Goal: Register for event/course

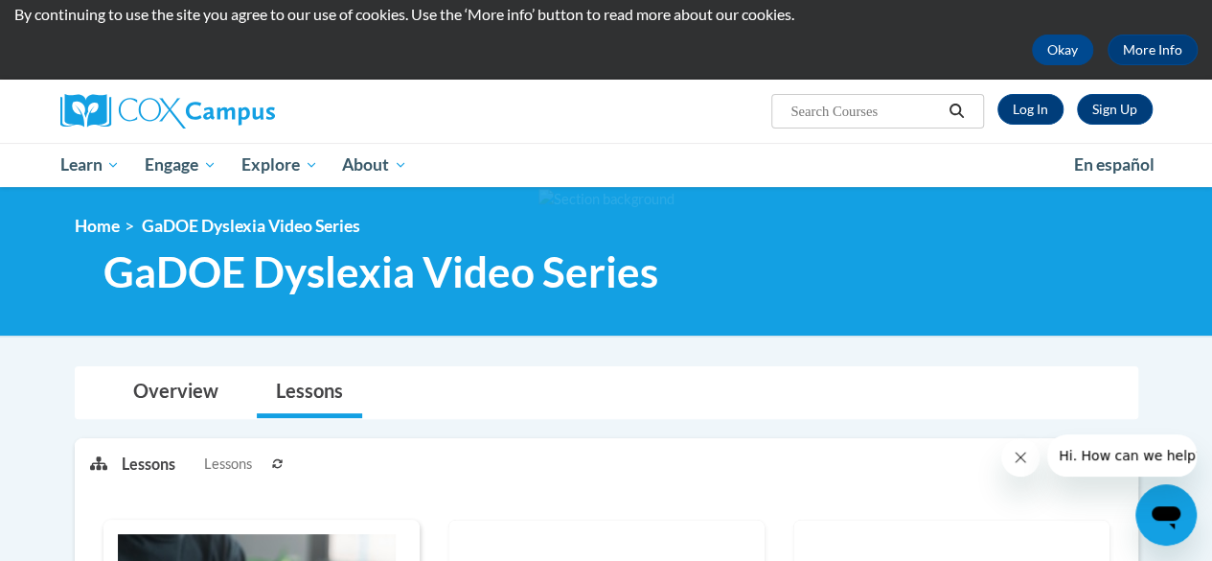
scroll to position [38, 0]
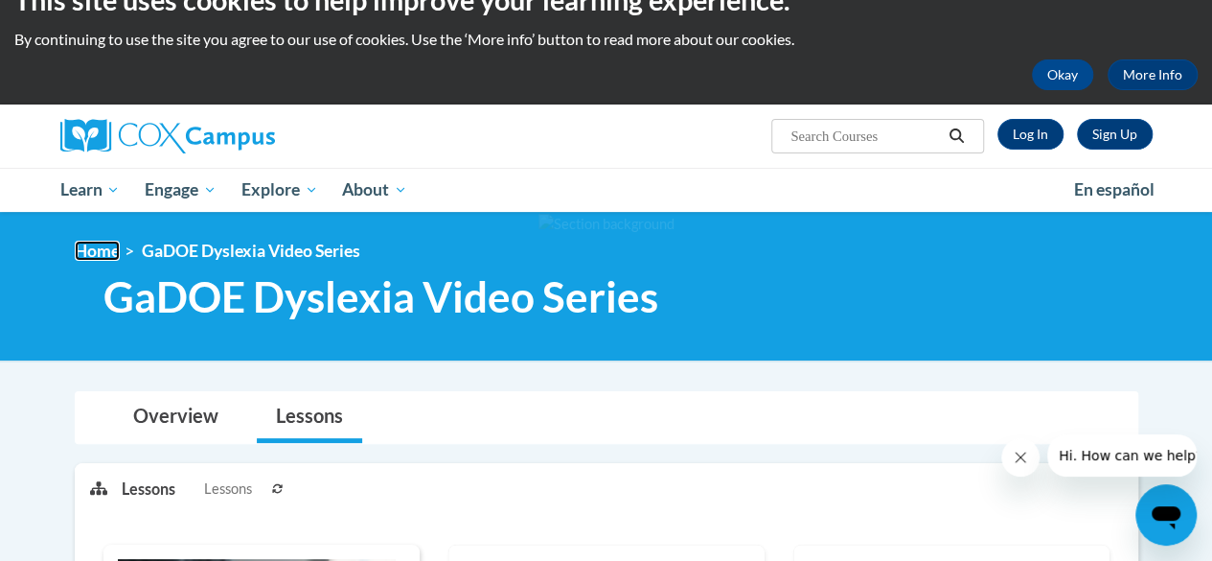
click at [108, 244] on link "Home" at bounding box center [97, 251] width 45 height 20
click at [147, 421] on link "Overview" at bounding box center [176, 417] width 124 height 51
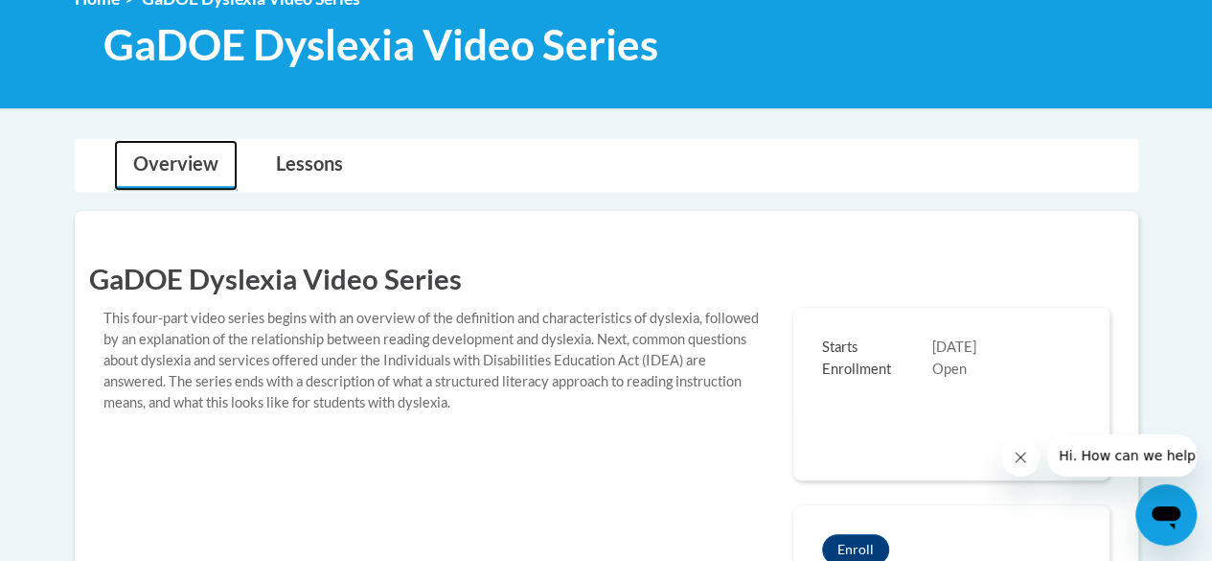
scroll to position [293, 0]
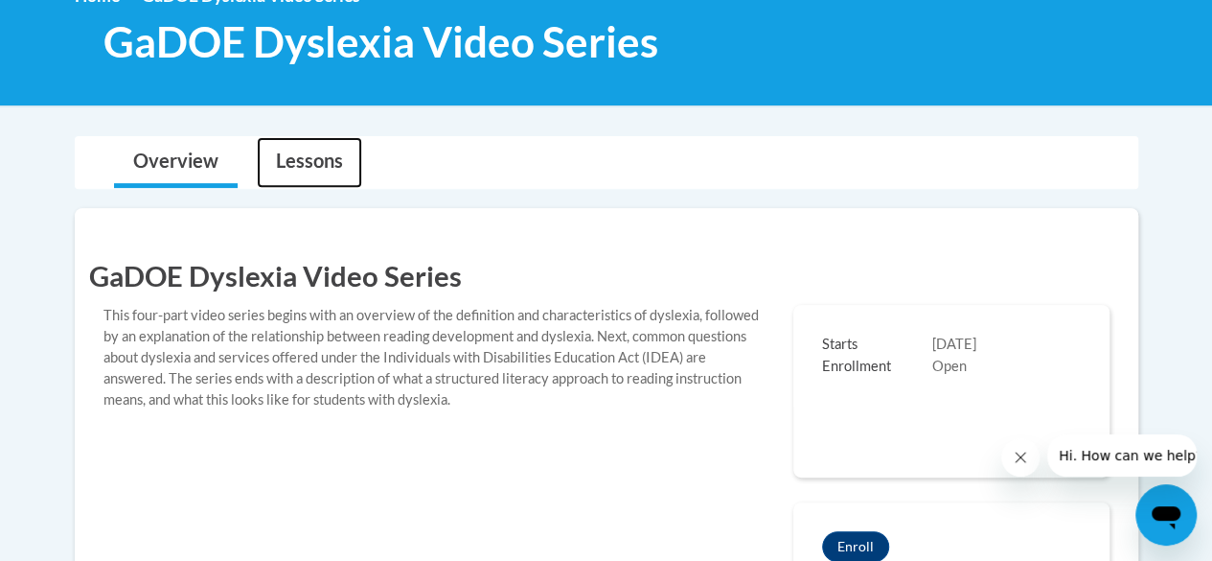
click at [325, 169] on link "Lessons" at bounding box center [309, 162] width 105 height 51
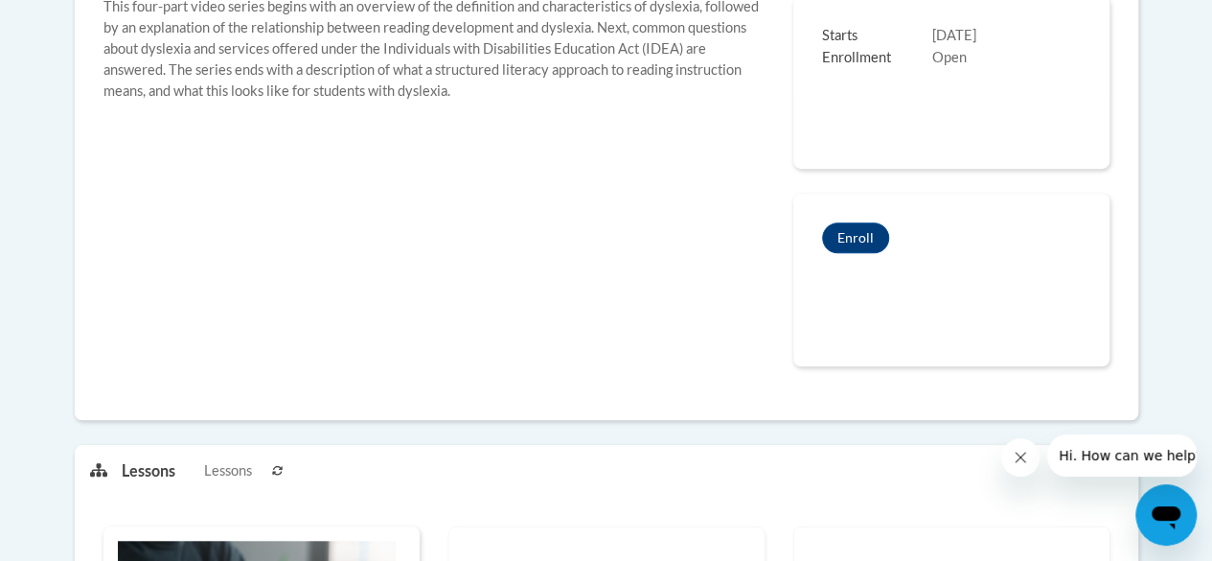
scroll to position [227, 0]
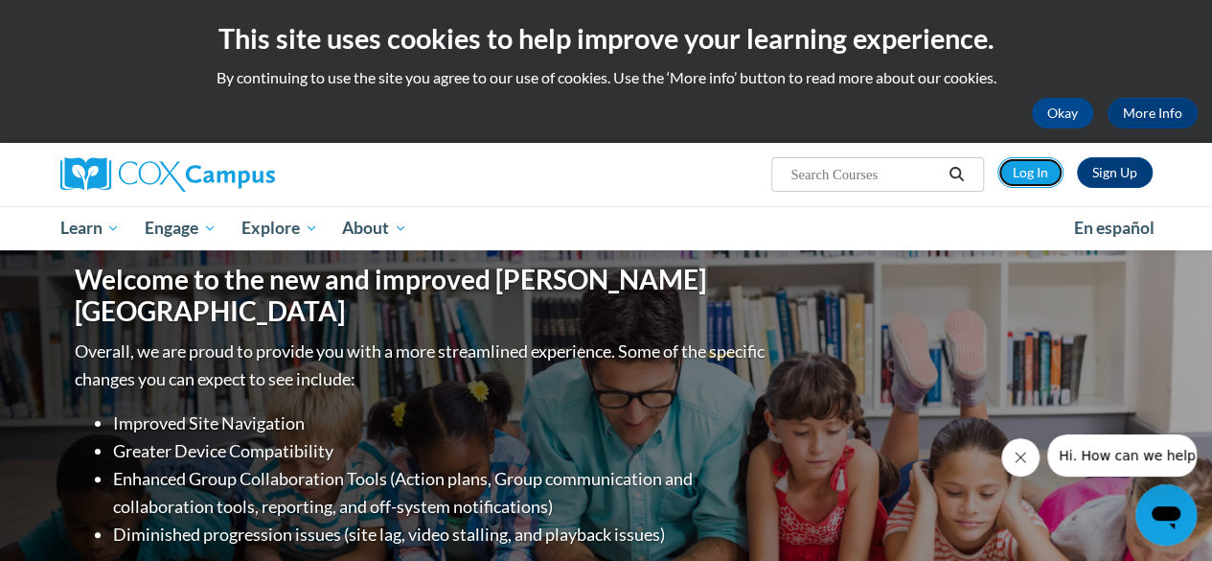
click at [1035, 176] on link "Log In" at bounding box center [1031, 172] width 66 height 31
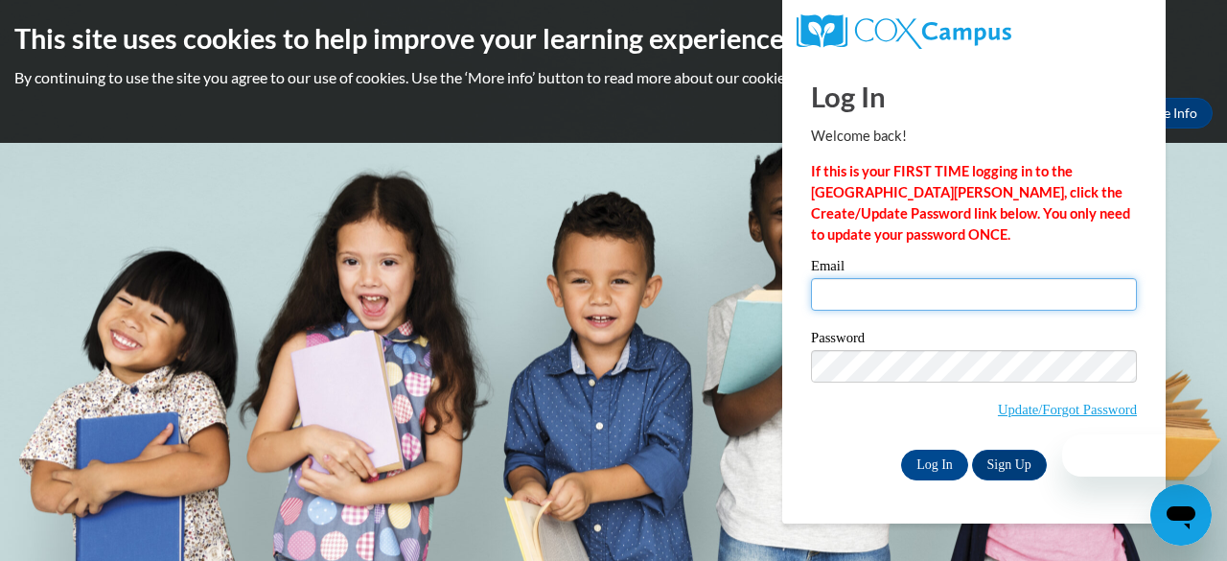
type input "slperry@gbaps.org"
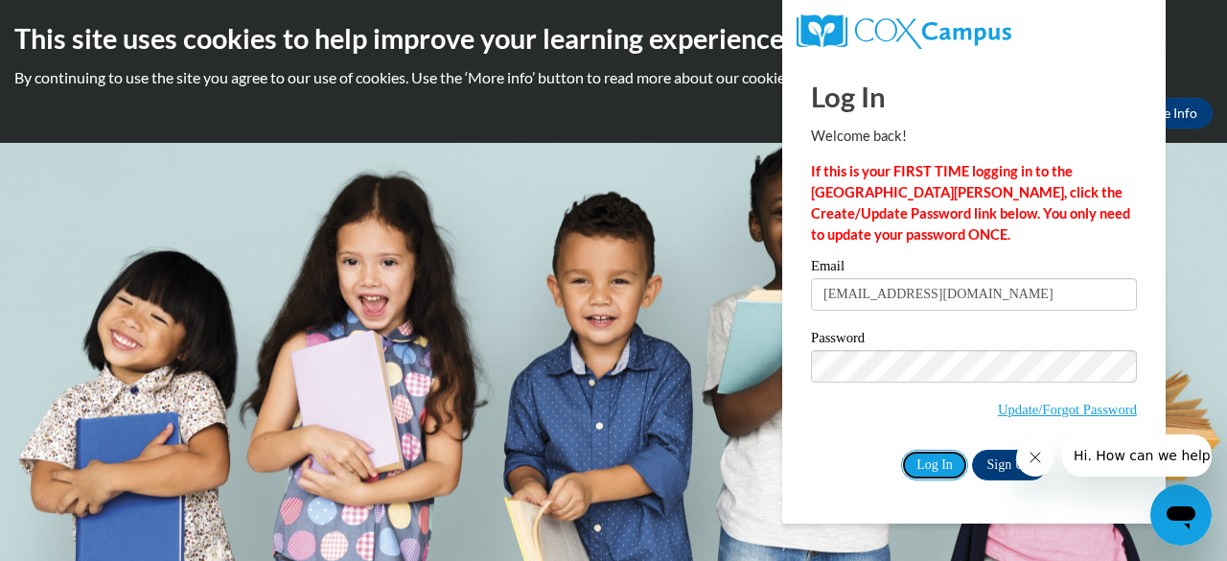
click at [932, 460] on input "Log In" at bounding box center [934, 464] width 67 height 31
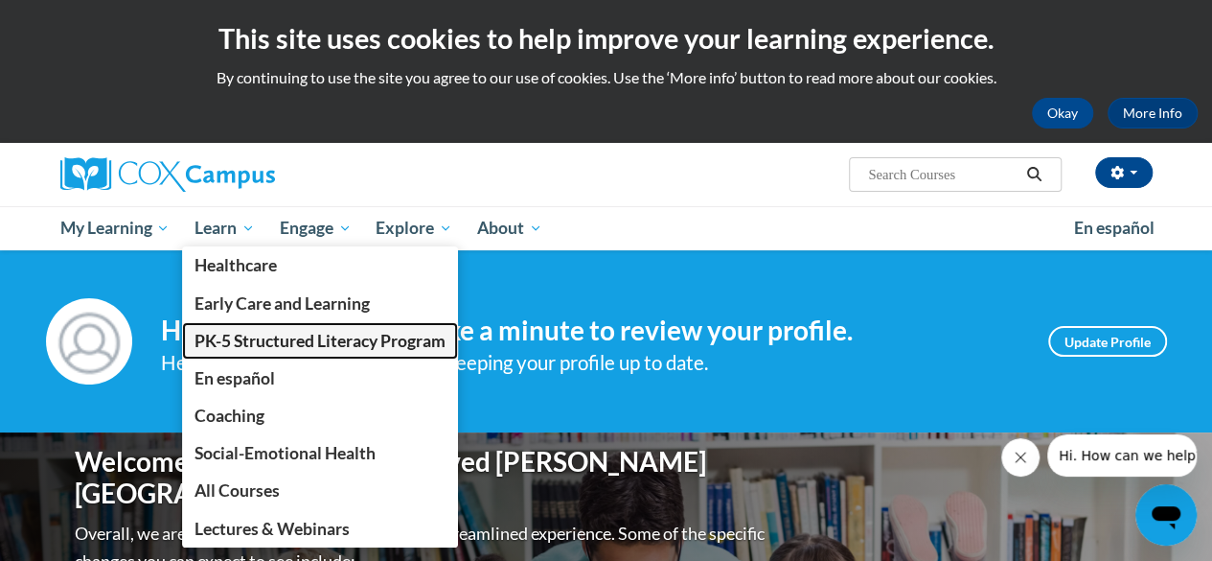
click at [275, 341] on span "PK-5 Structured Literacy Program" at bounding box center [320, 341] width 251 height 20
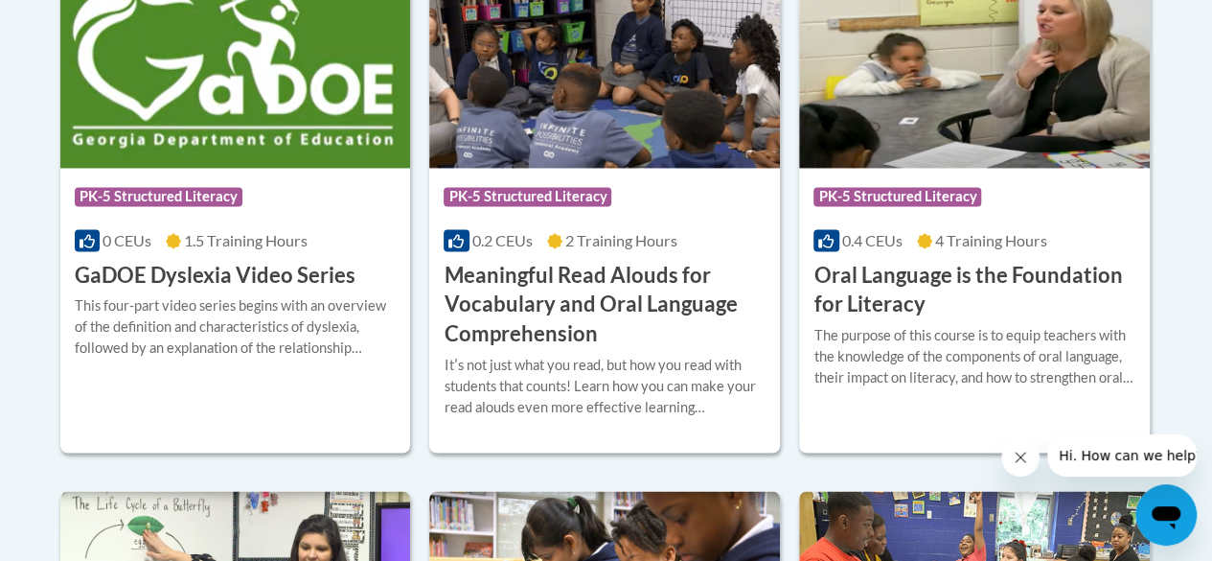
scroll to position [1393, 0]
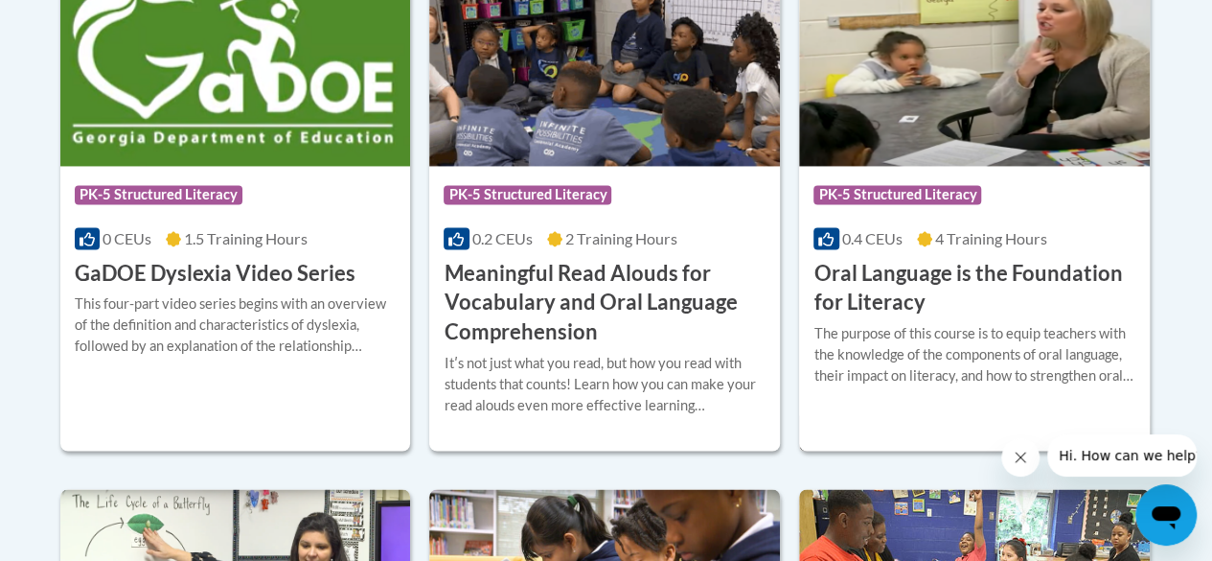
click at [896, 271] on h3 "Oral Language is the Foundation for Literacy" at bounding box center [975, 288] width 322 height 59
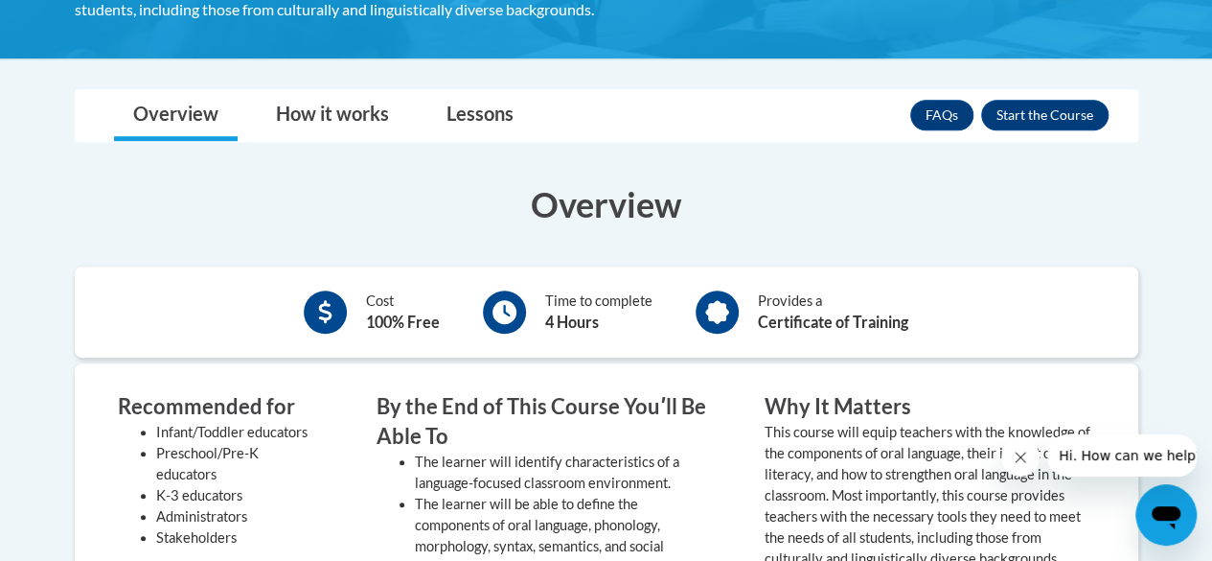
scroll to position [518, 0]
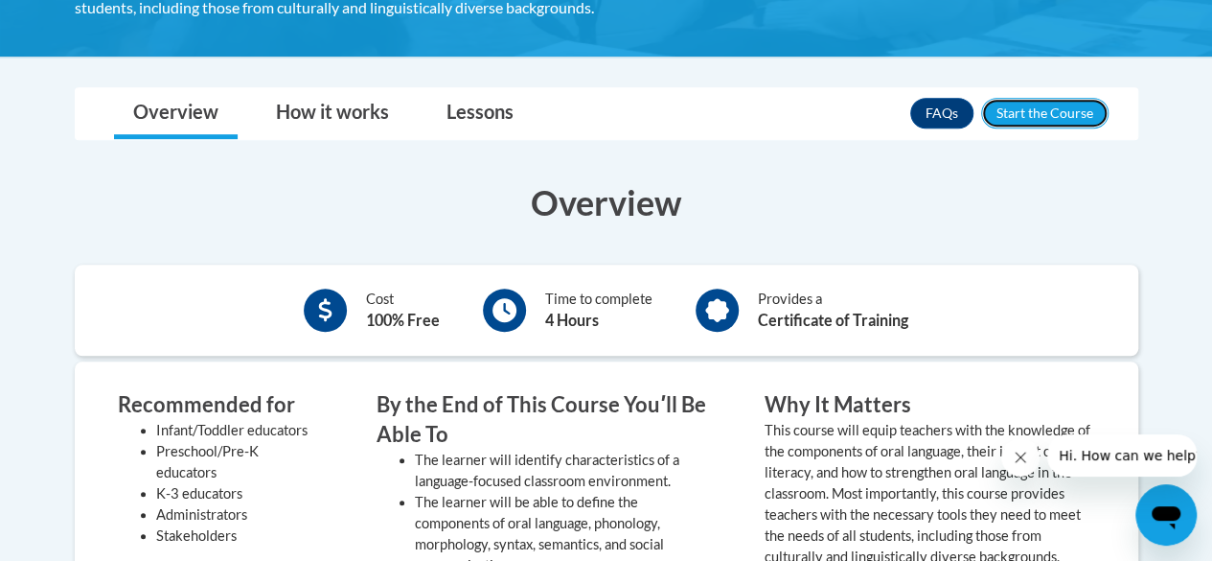
click at [1038, 110] on button "Enroll" at bounding box center [1044, 113] width 127 height 31
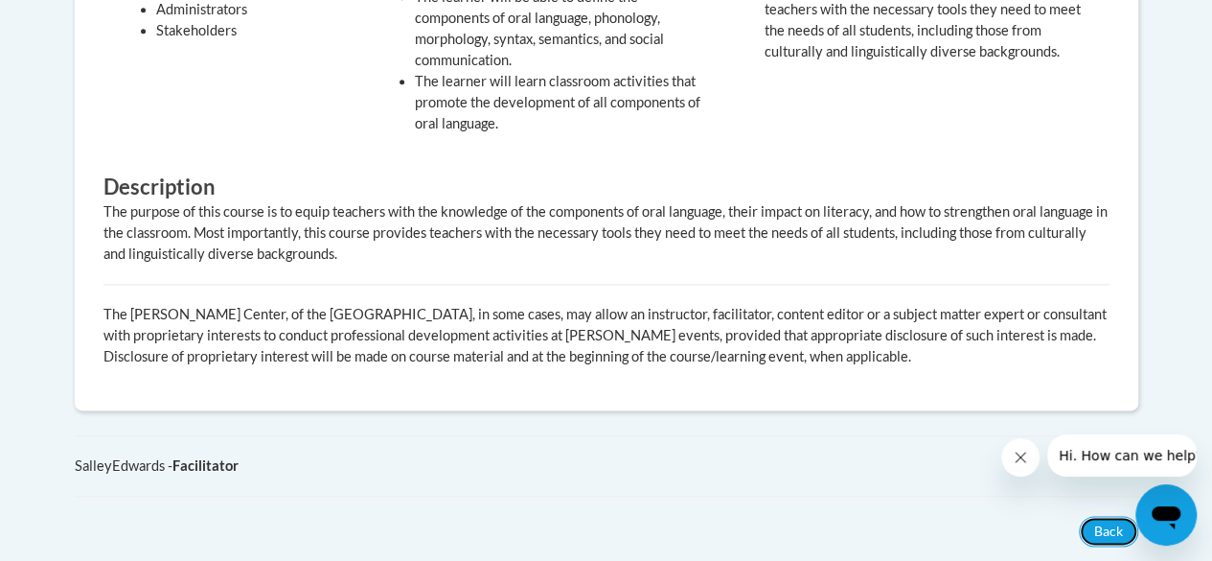
click at [1100, 530] on button "Back" at bounding box center [1108, 531] width 59 height 31
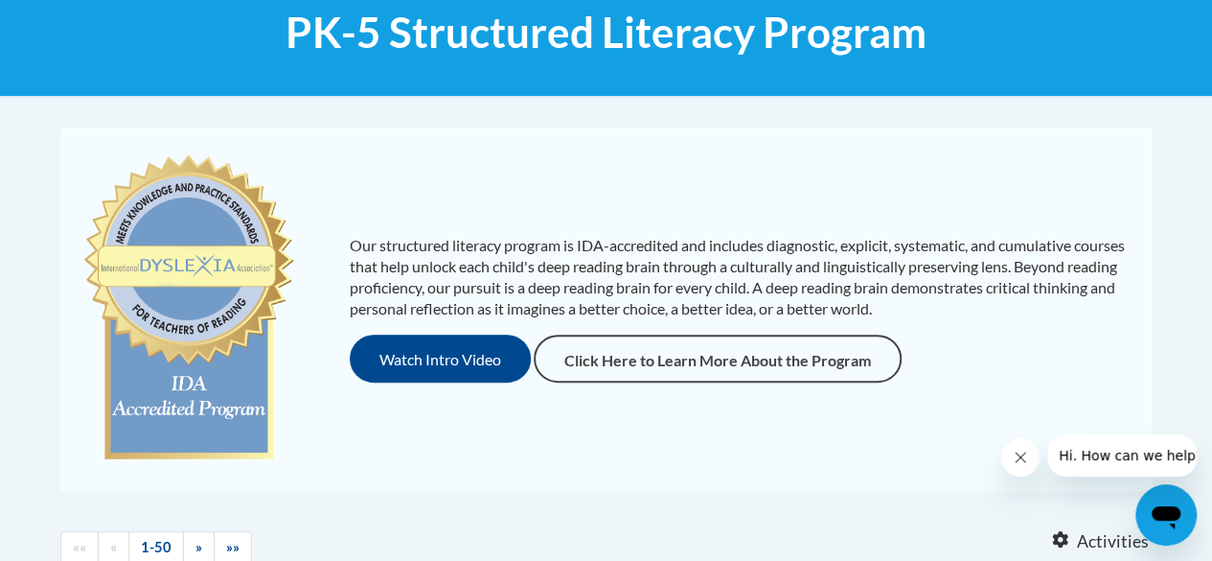
scroll to position [308, 0]
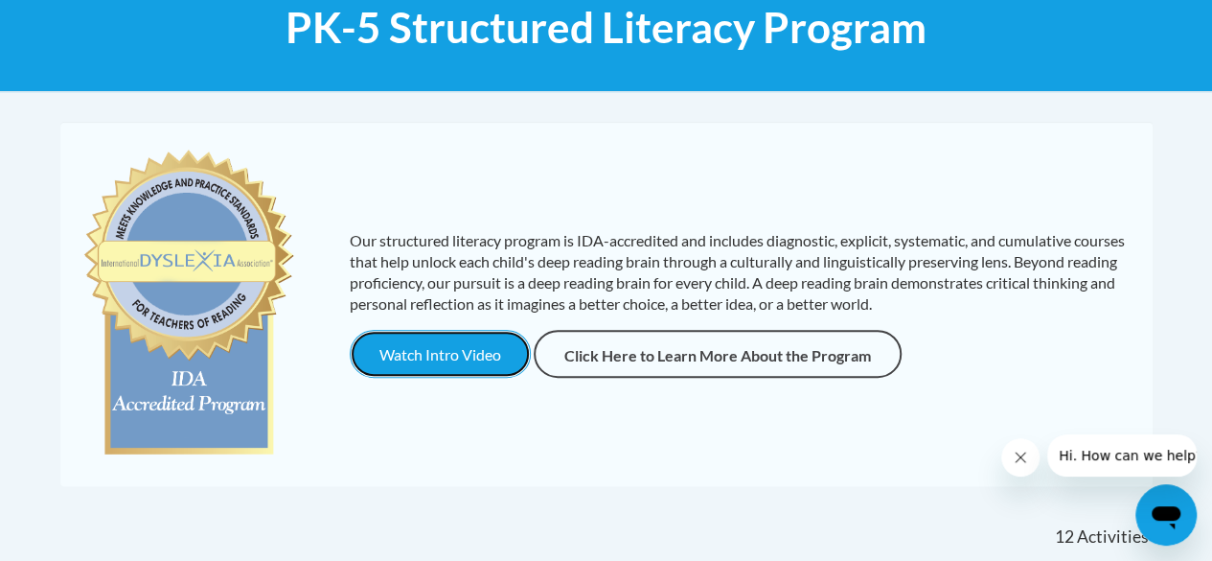
click at [487, 348] on button "Watch Intro Video" at bounding box center [440, 354] width 181 height 48
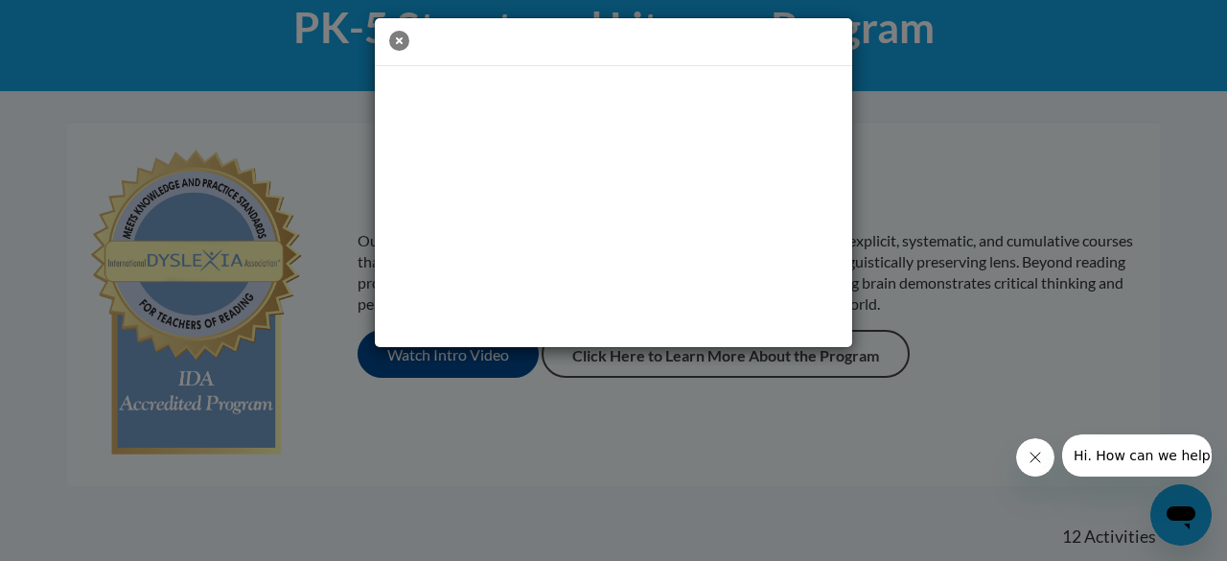
click at [399, 41] on icon "button" at bounding box center [399, 41] width 20 height 20
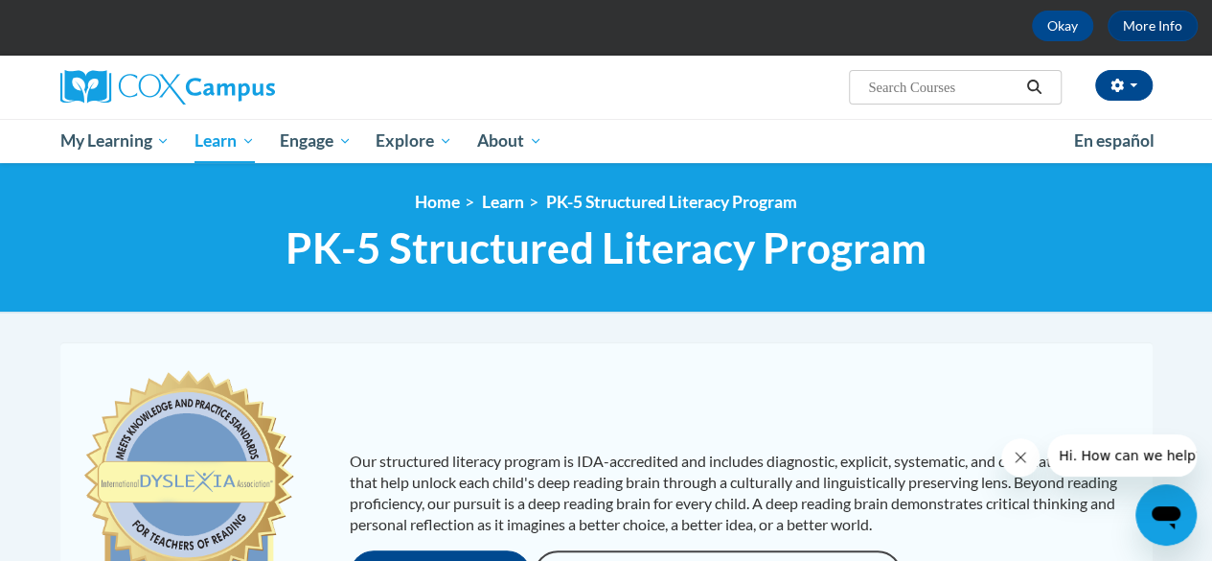
scroll to position [0, 0]
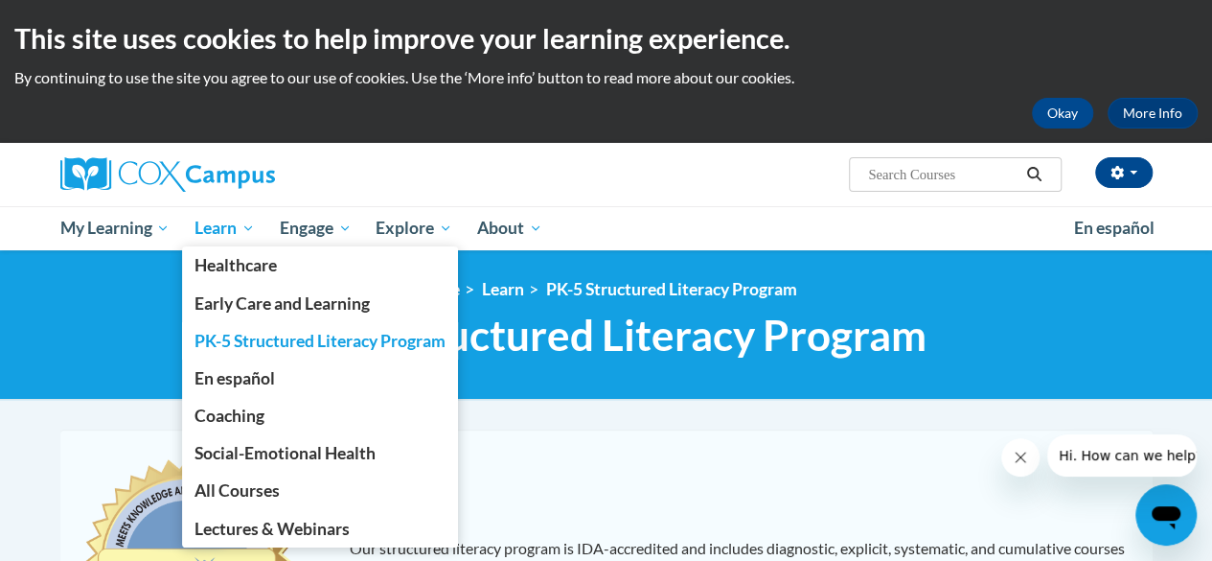
click at [301, 336] on span "PK-5 Structured Literacy Program" at bounding box center [320, 341] width 251 height 20
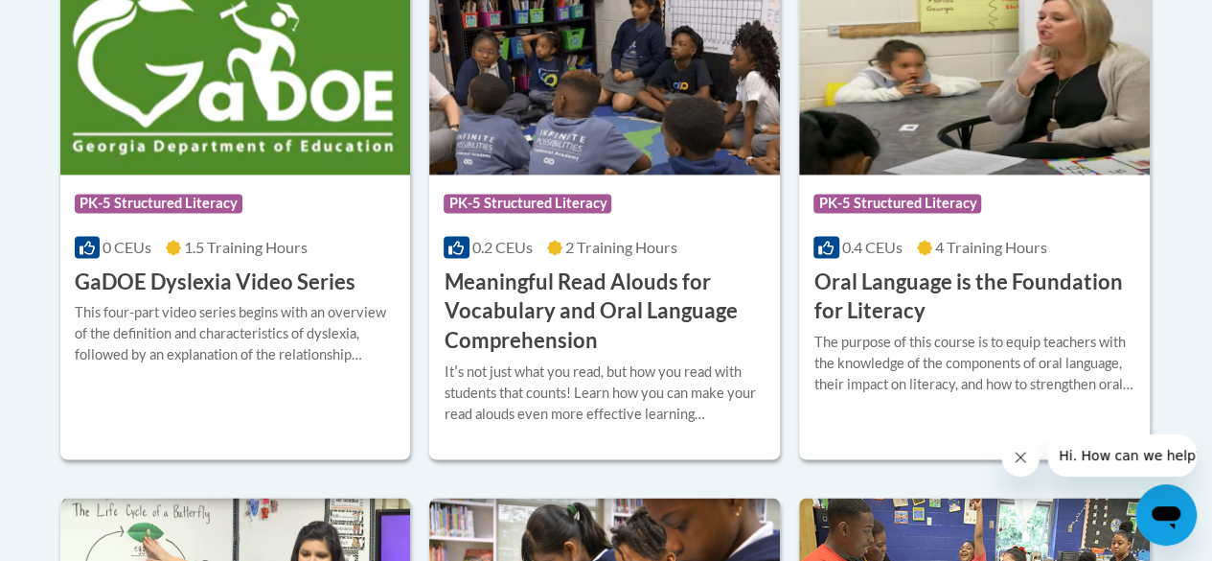
scroll to position [1386, 0]
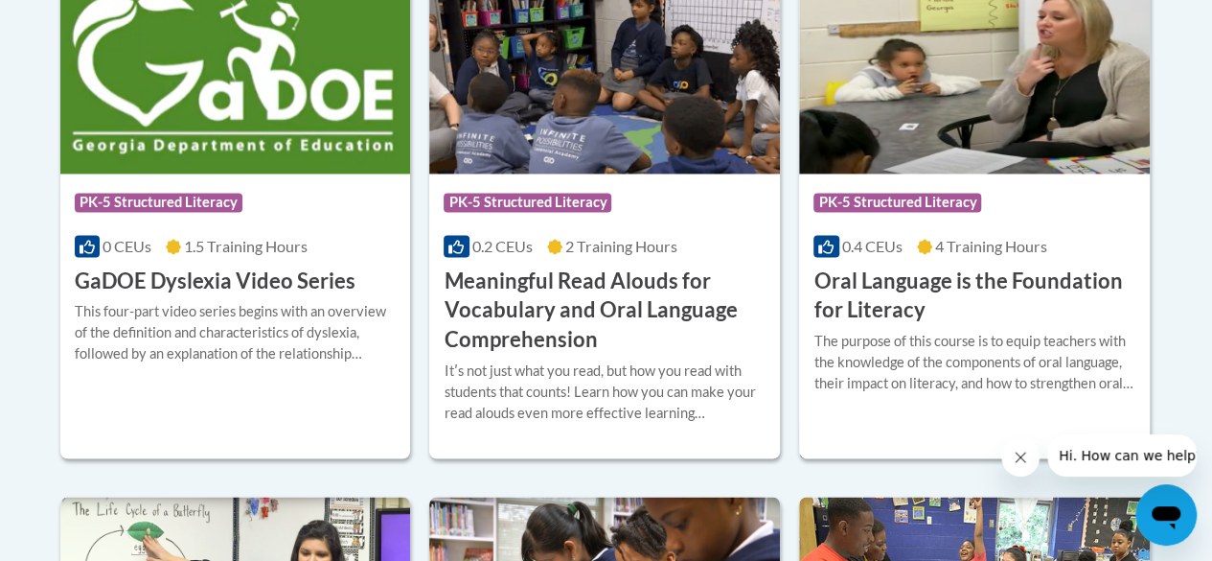
click at [916, 273] on h3 "Oral Language is the Foundation for Literacy" at bounding box center [975, 295] width 322 height 59
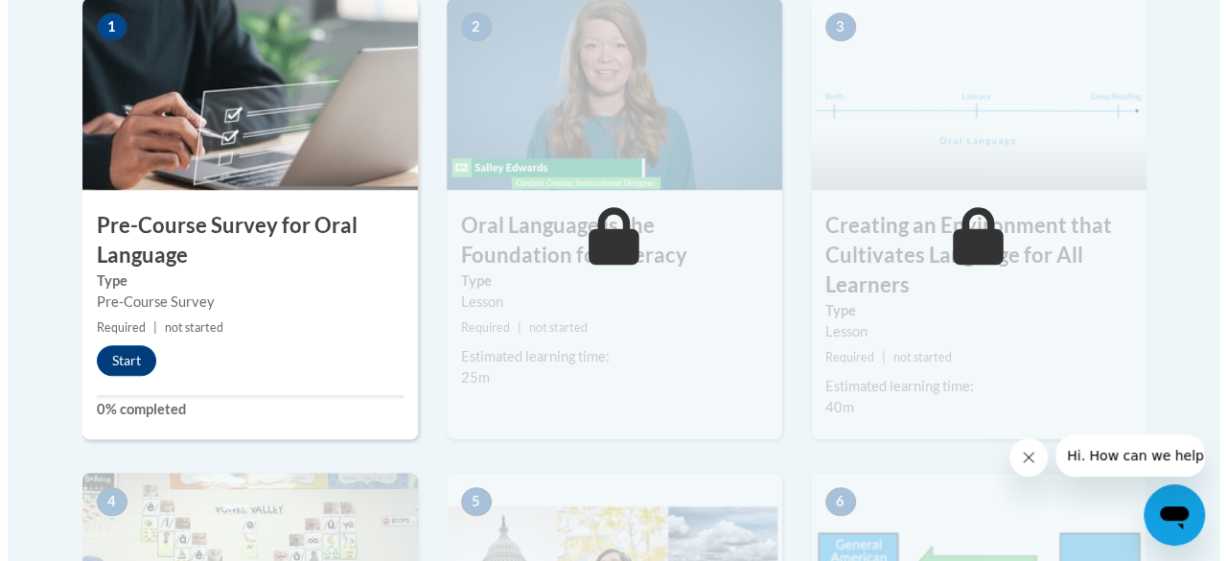
scroll to position [749, 0]
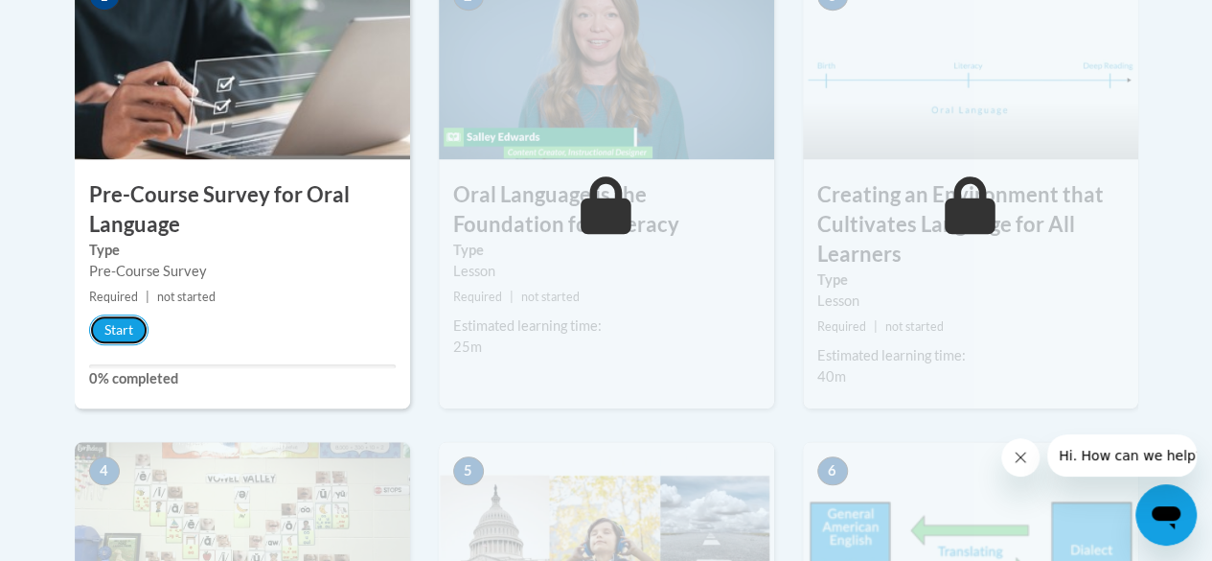
click at [119, 336] on button "Start" at bounding box center [118, 329] width 59 height 31
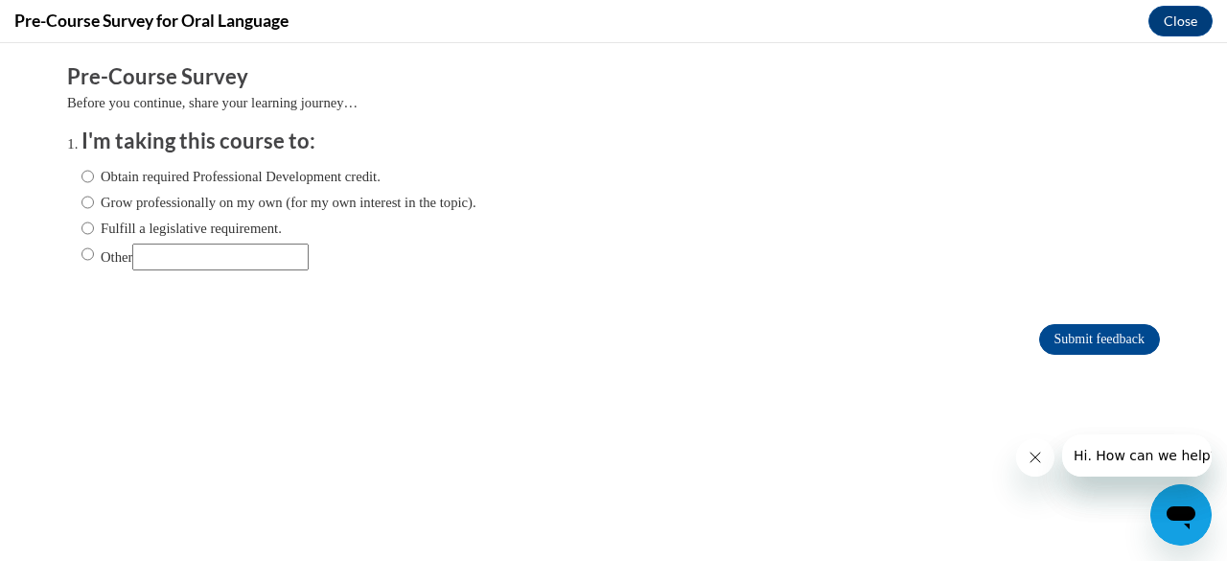
scroll to position [0, 0]
click at [81, 237] on input "Fulfill a legislative requirement." at bounding box center [87, 228] width 12 height 21
radio input "true"
click at [1066, 338] on input "Submit feedback" at bounding box center [1099, 339] width 121 height 31
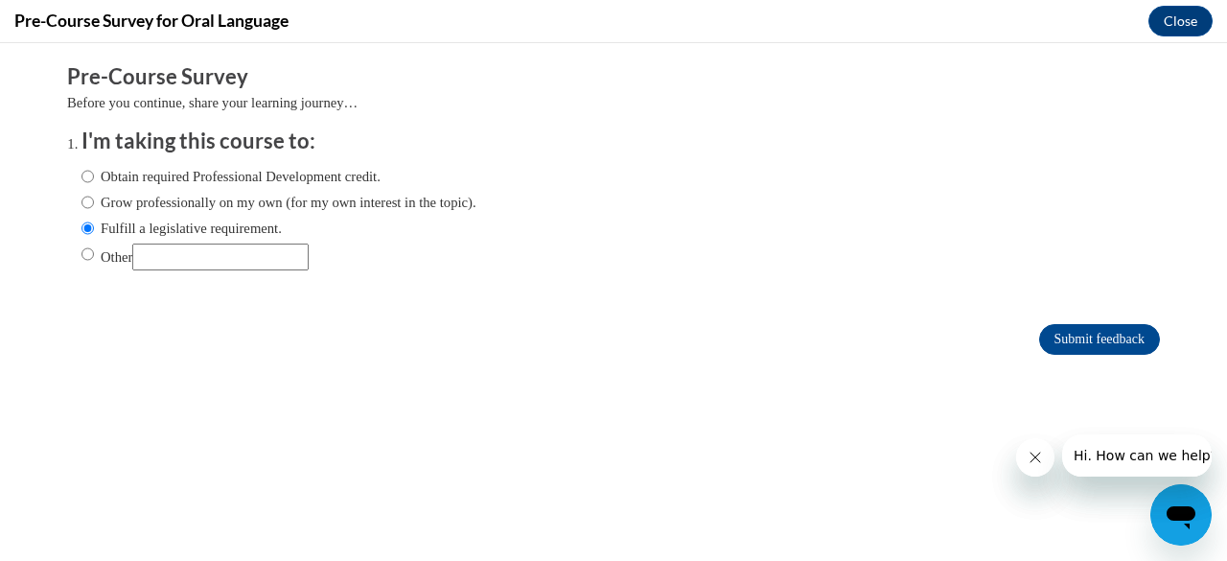
click at [813, 314] on form "Pre-Course Survey Before you continue, share your learning journey… I'm taking …" at bounding box center [613, 218] width 1093 height 312
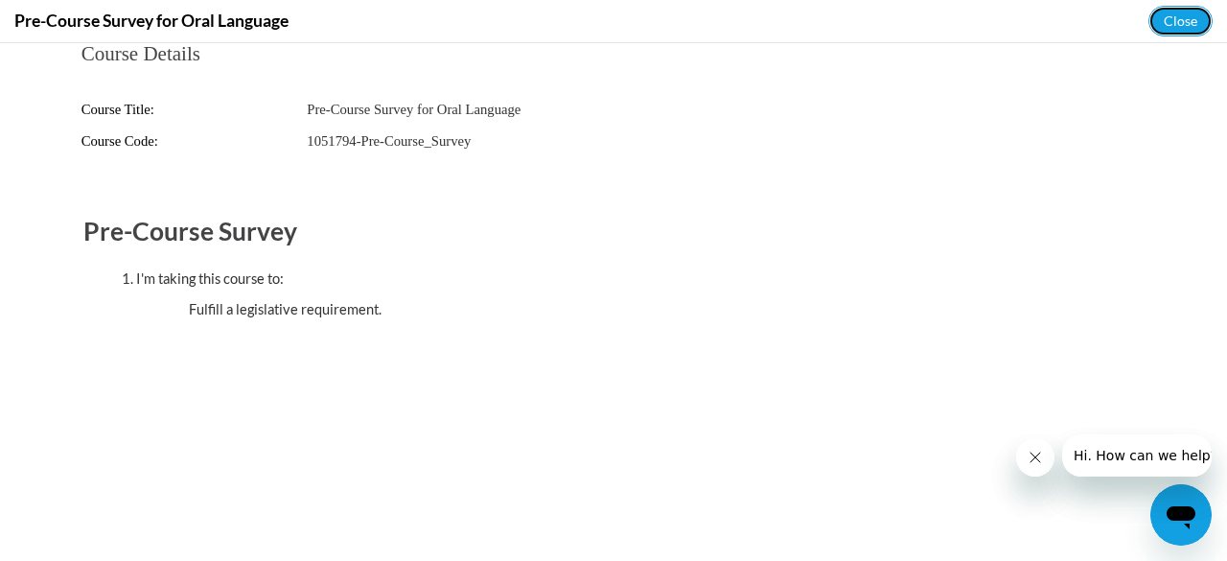
click at [1186, 24] on button "Close" at bounding box center [1180, 21] width 64 height 31
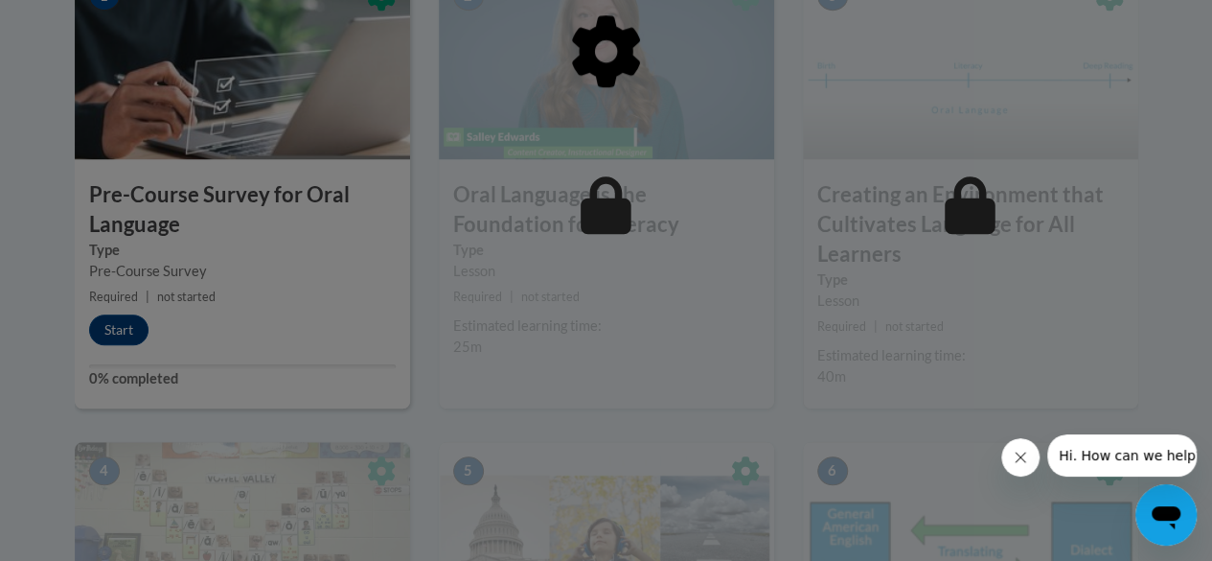
click at [115, 331] on div at bounding box center [606, 280] width 1212 height 561
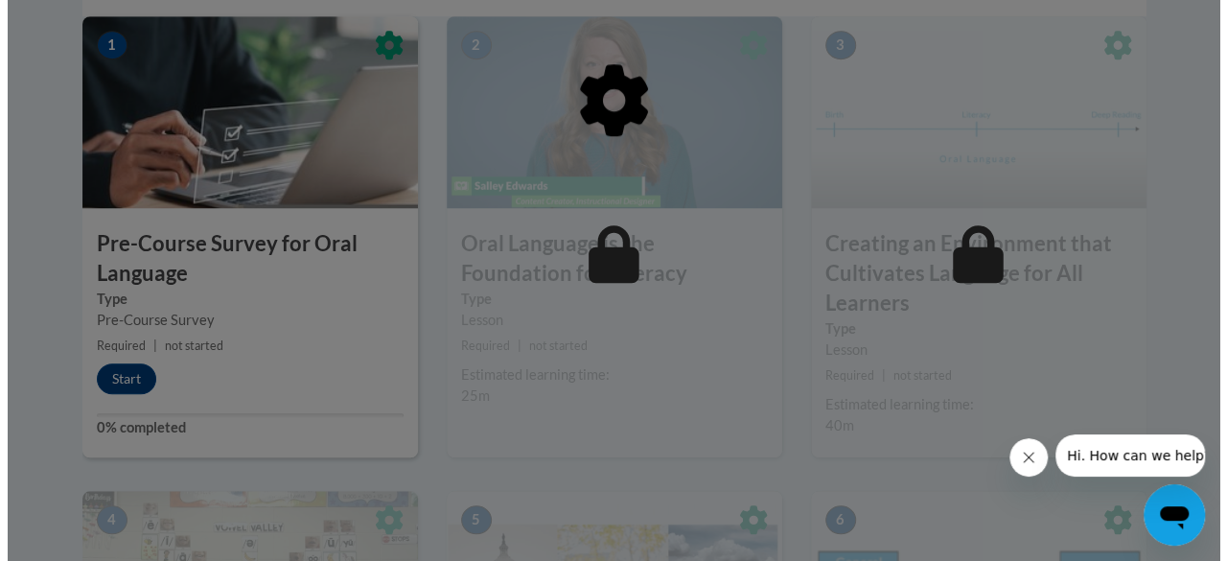
scroll to position [702, 0]
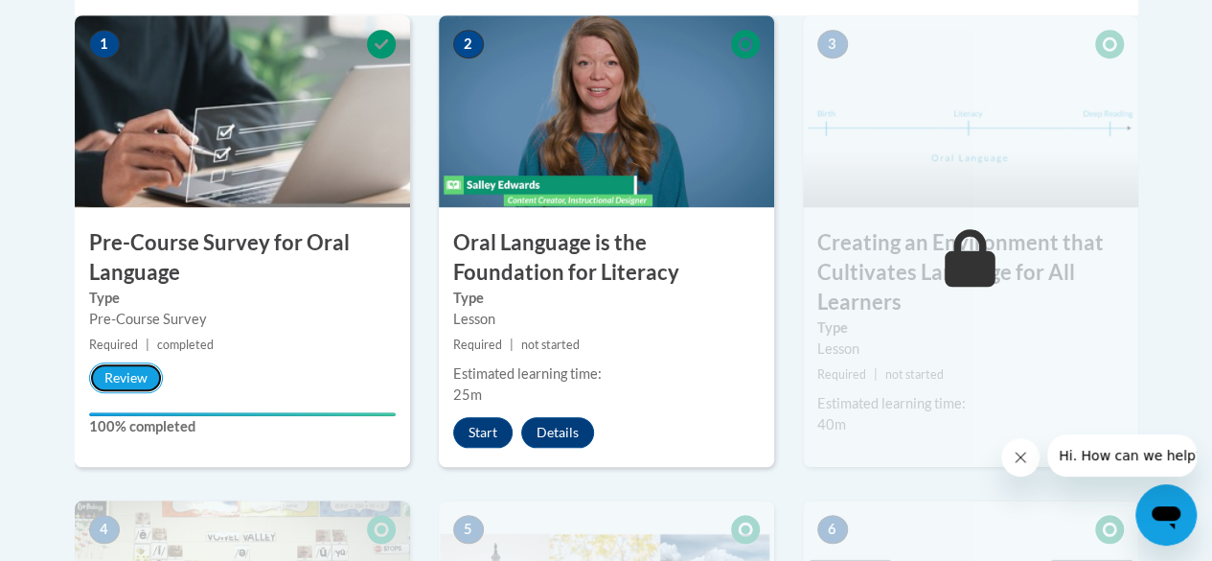
click at [120, 380] on button "Review" at bounding box center [126, 377] width 74 height 31
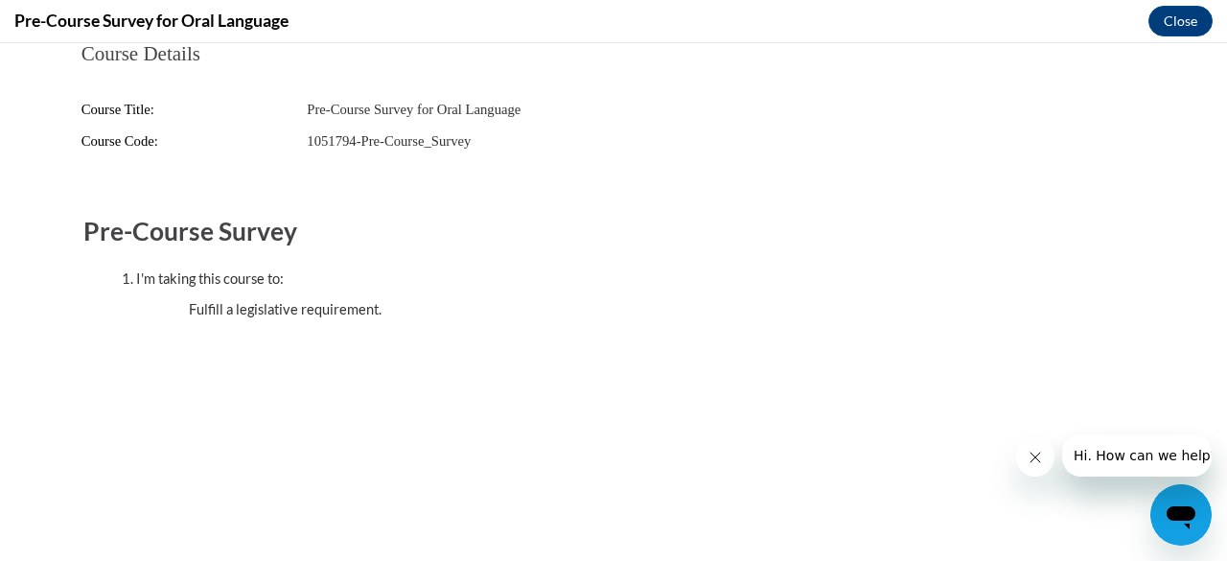
scroll to position [0, 0]
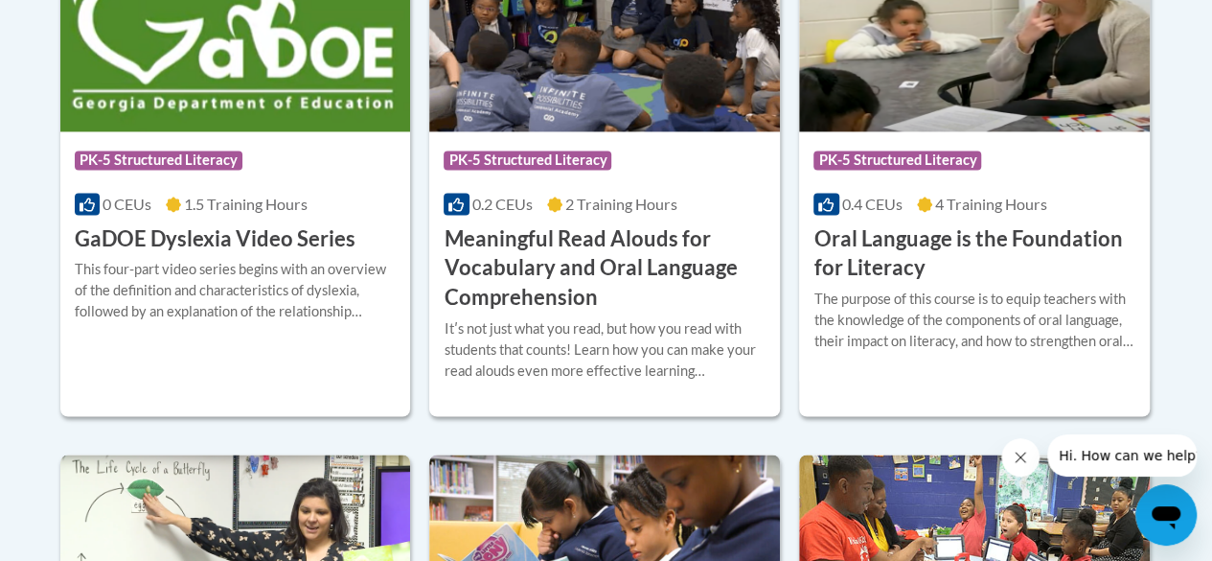
scroll to position [1453, 0]
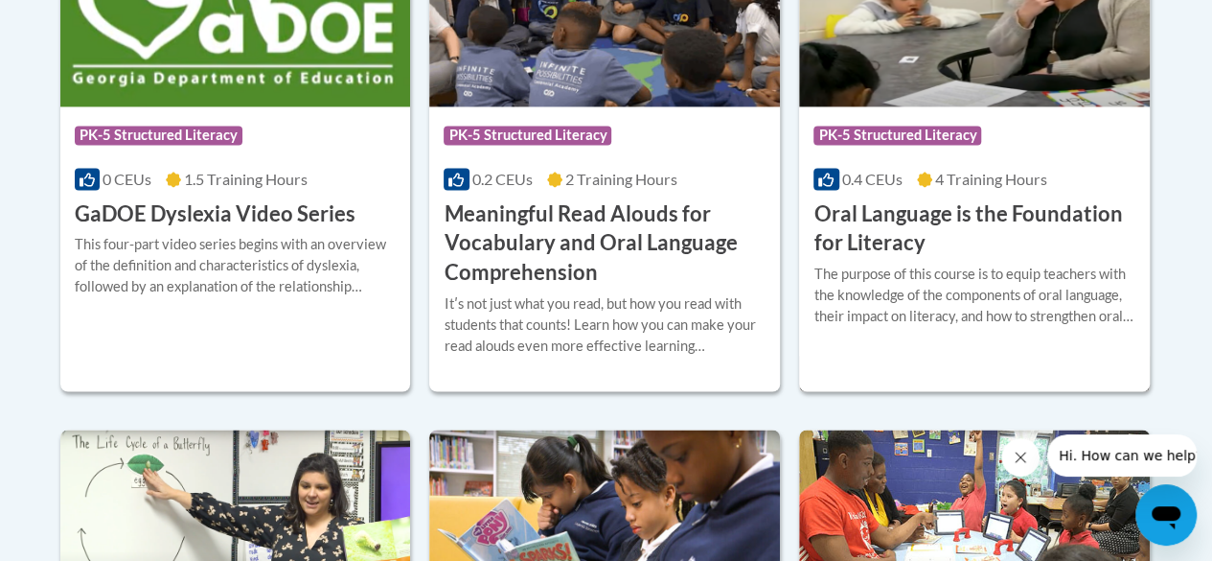
click at [902, 220] on h3 "Oral Language is the Foundation for Literacy" at bounding box center [975, 228] width 322 height 59
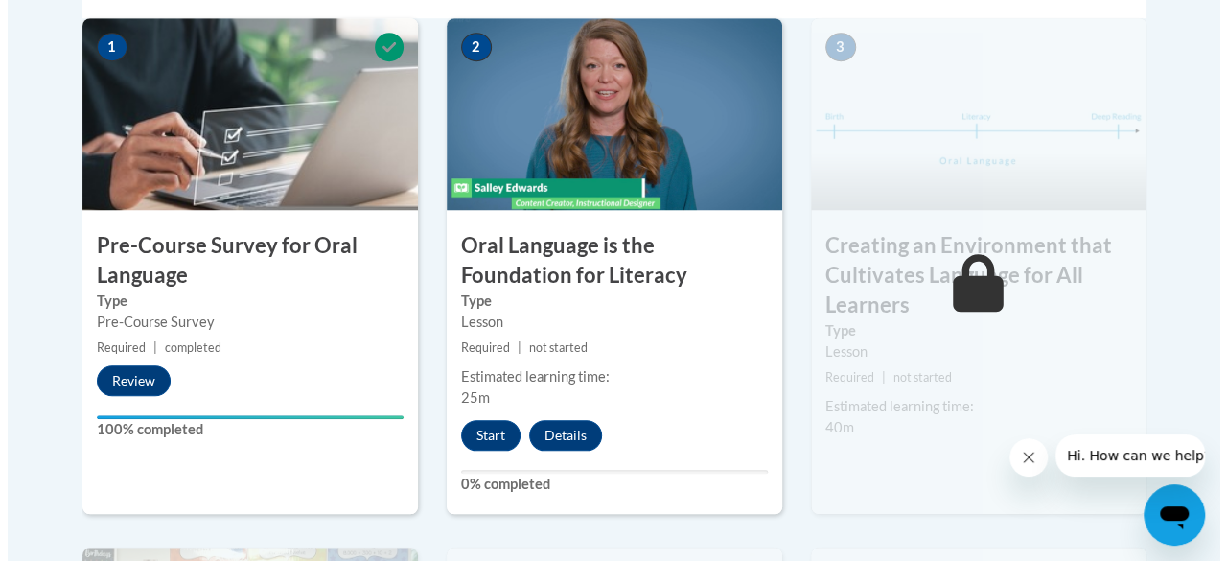
scroll to position [698, 0]
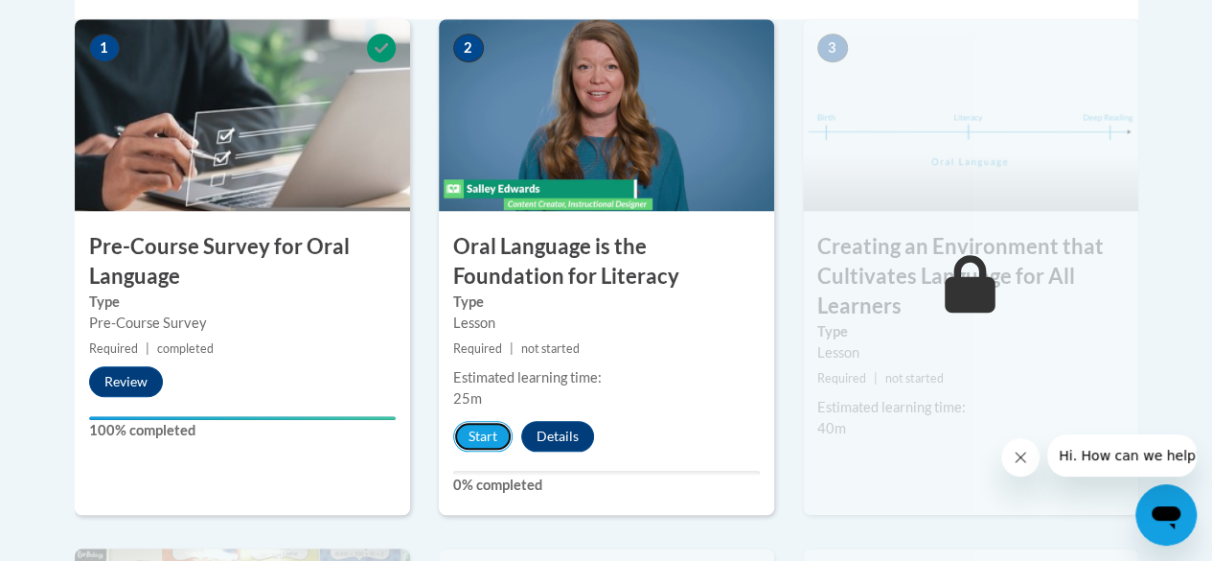
click at [487, 431] on button "Start" at bounding box center [482, 436] width 59 height 31
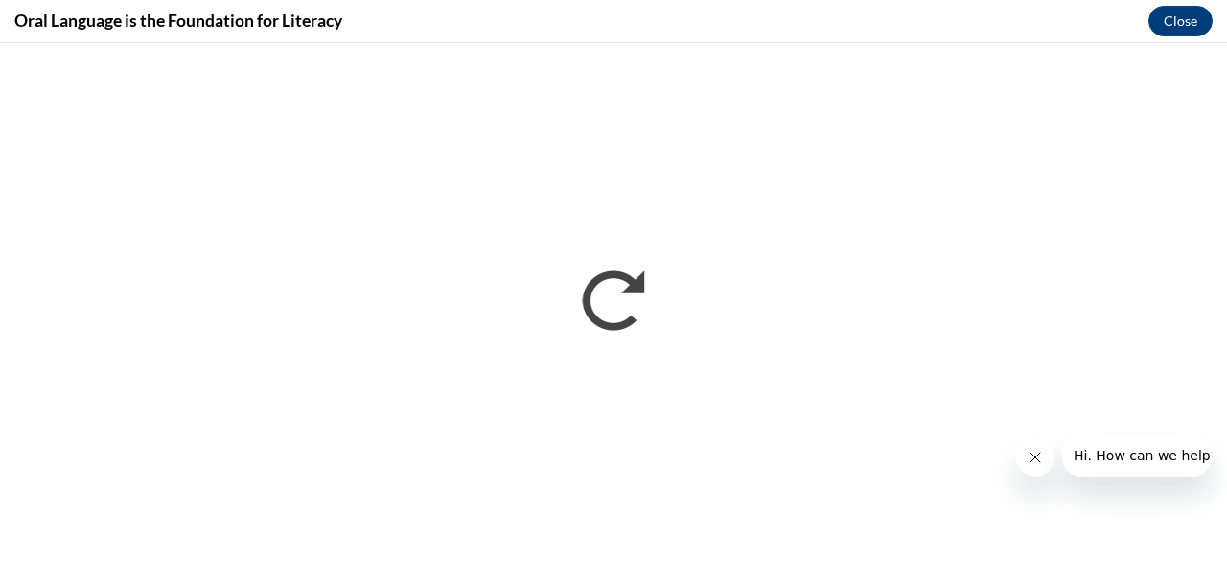
scroll to position [0, 0]
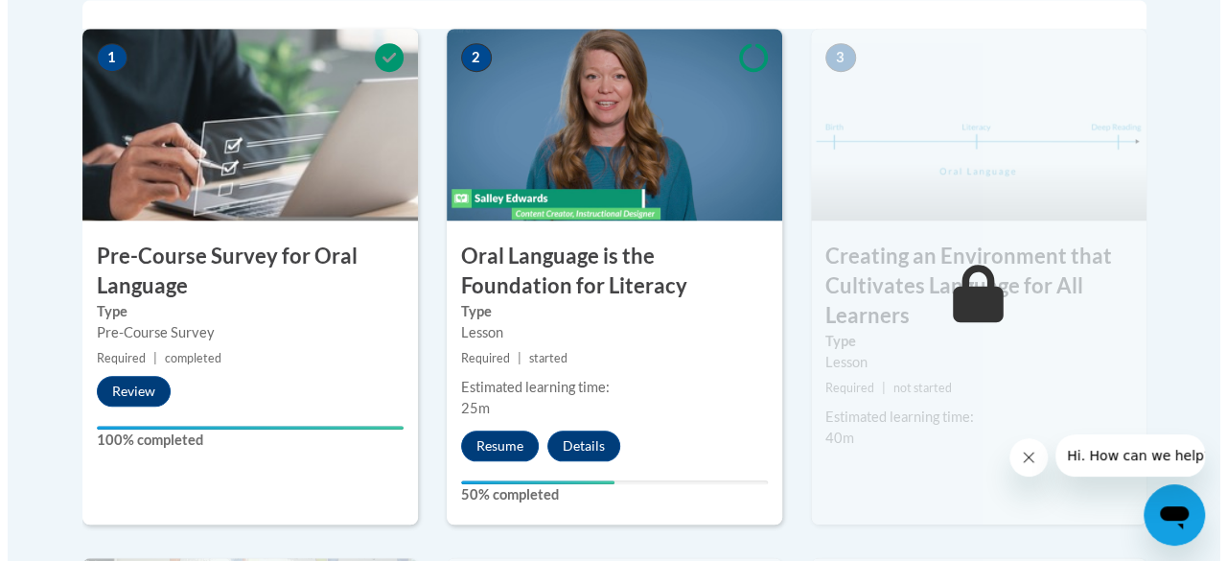
scroll to position [689, 0]
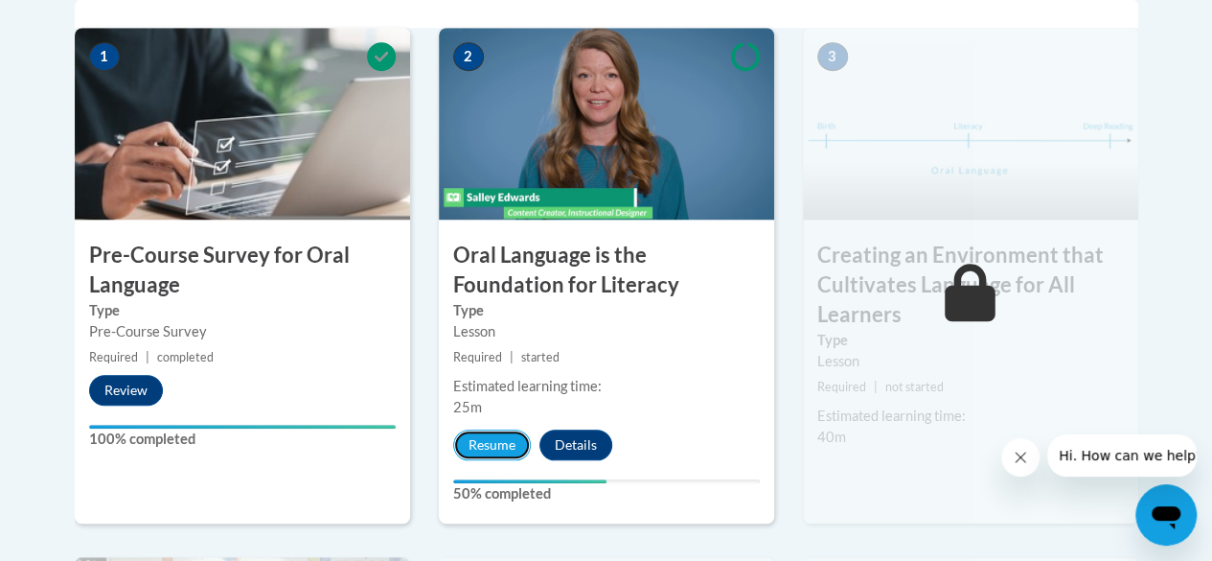
click at [477, 447] on button "Resume" at bounding box center [492, 444] width 78 height 31
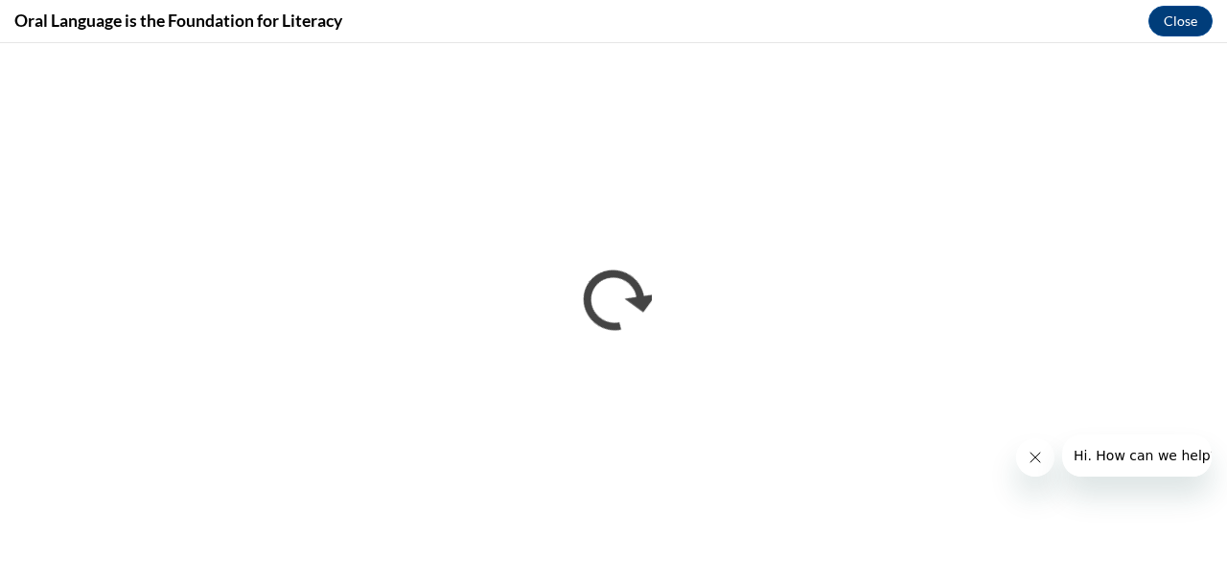
scroll to position [0, 0]
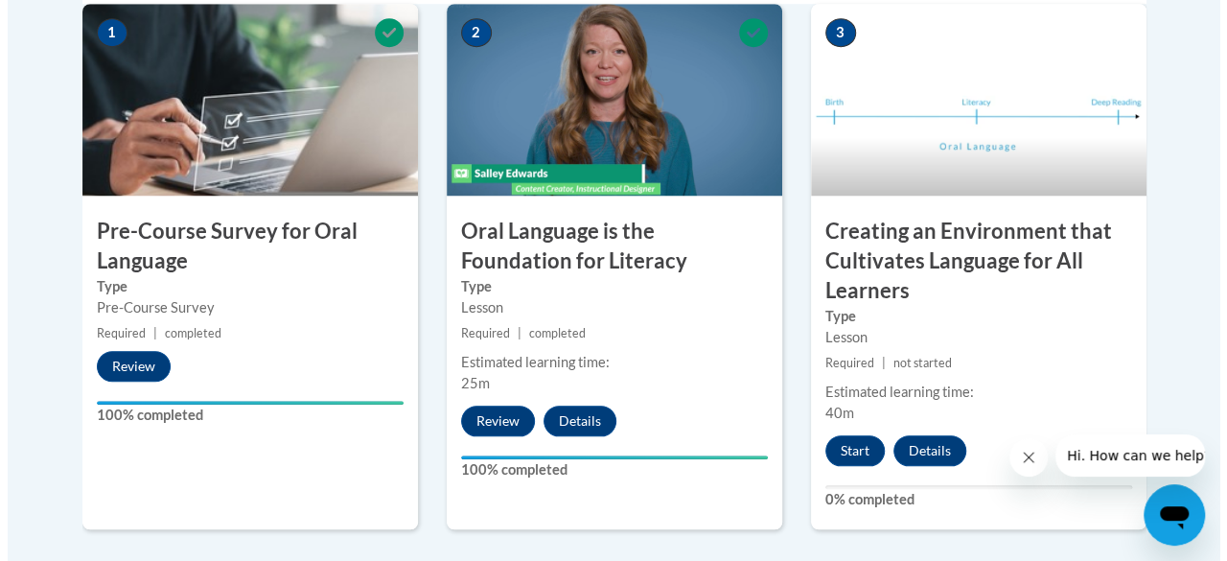
scroll to position [719, 0]
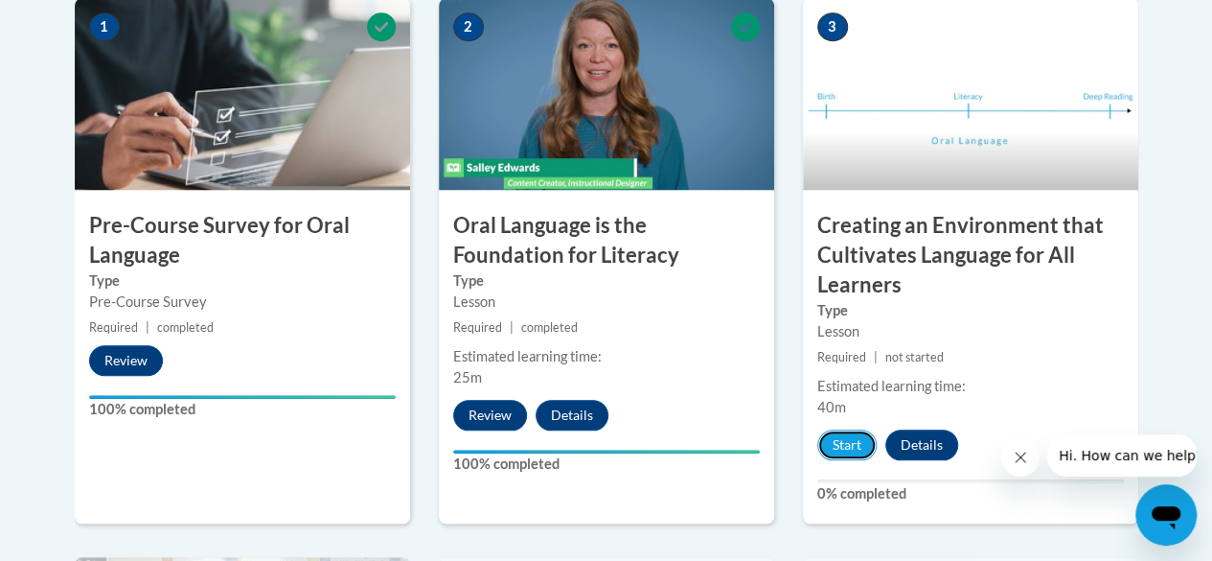
click at [832, 449] on button "Start" at bounding box center [846, 444] width 59 height 31
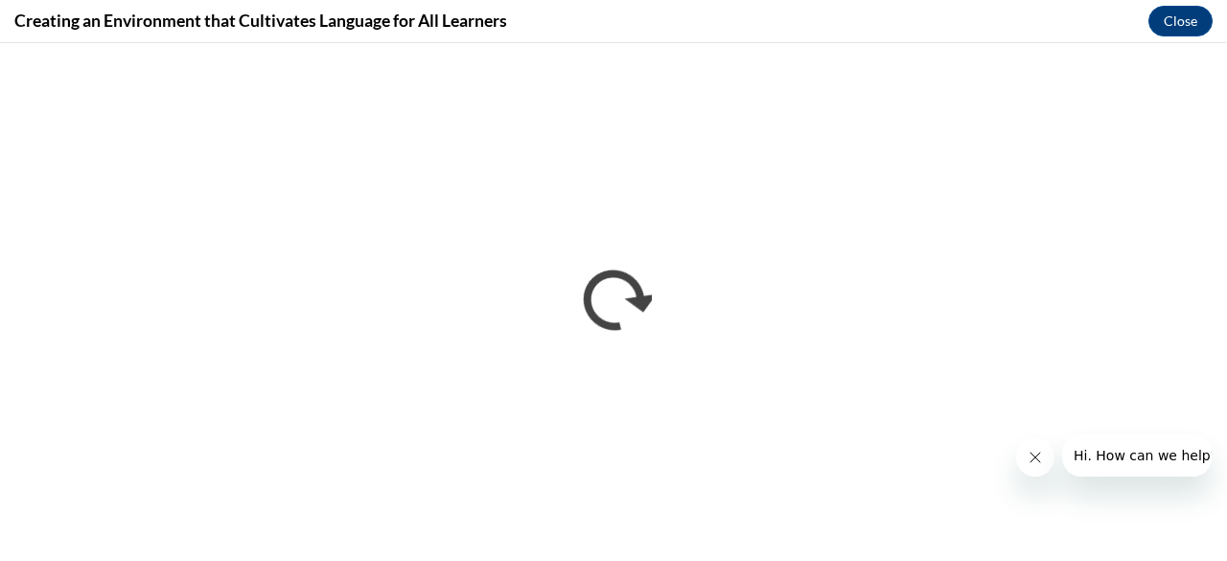
scroll to position [0, 0]
click at [1068, 436] on div at bounding box center [1114, 455] width 196 height 42
click at [1033, 462] on icon "Close message from company" at bounding box center [1033, 456] width 15 height 15
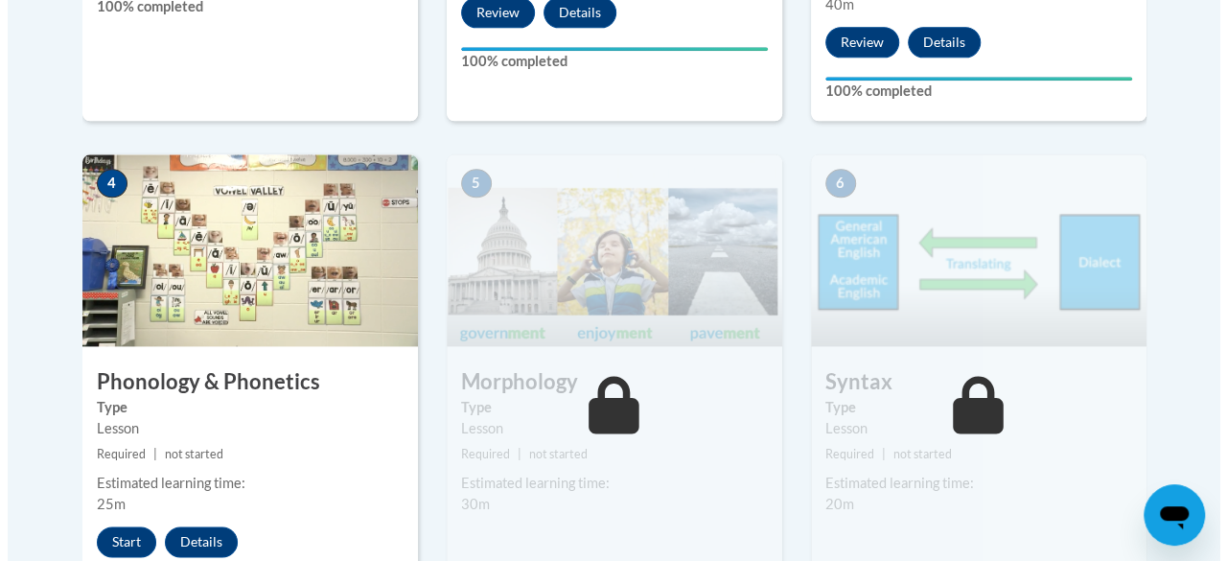
scroll to position [1201, 0]
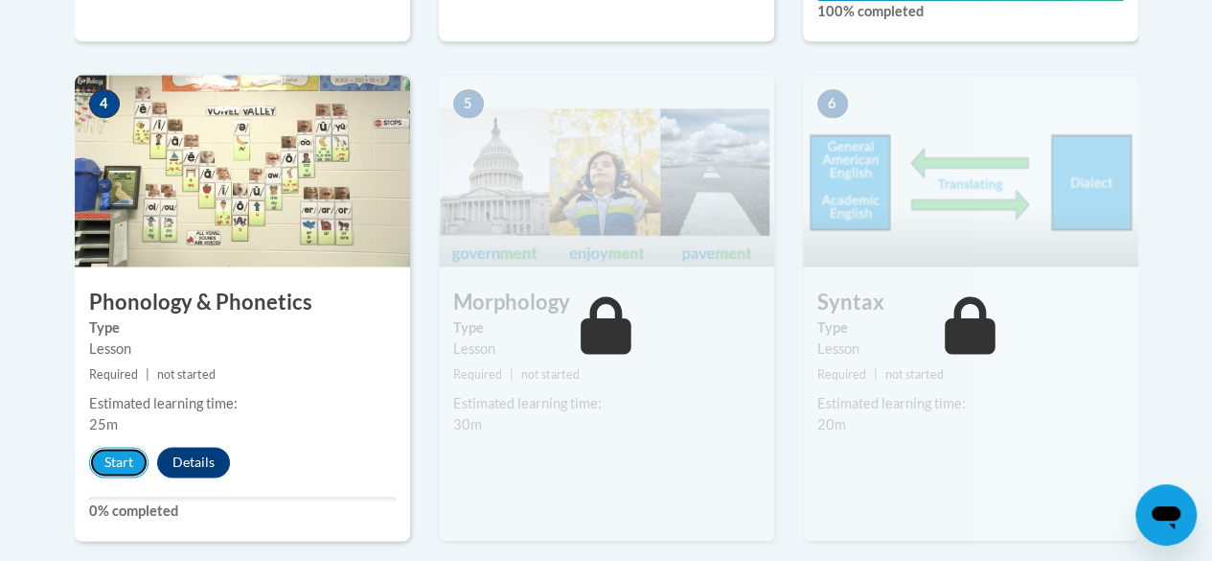
click at [103, 465] on button "Start" at bounding box center [118, 462] width 59 height 31
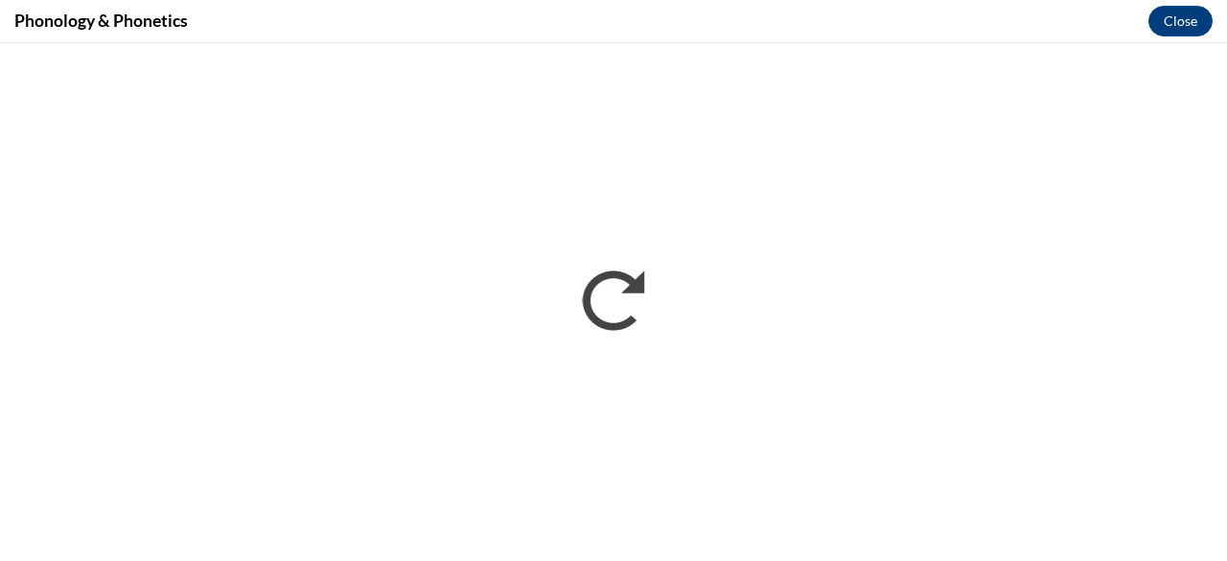
scroll to position [0, 0]
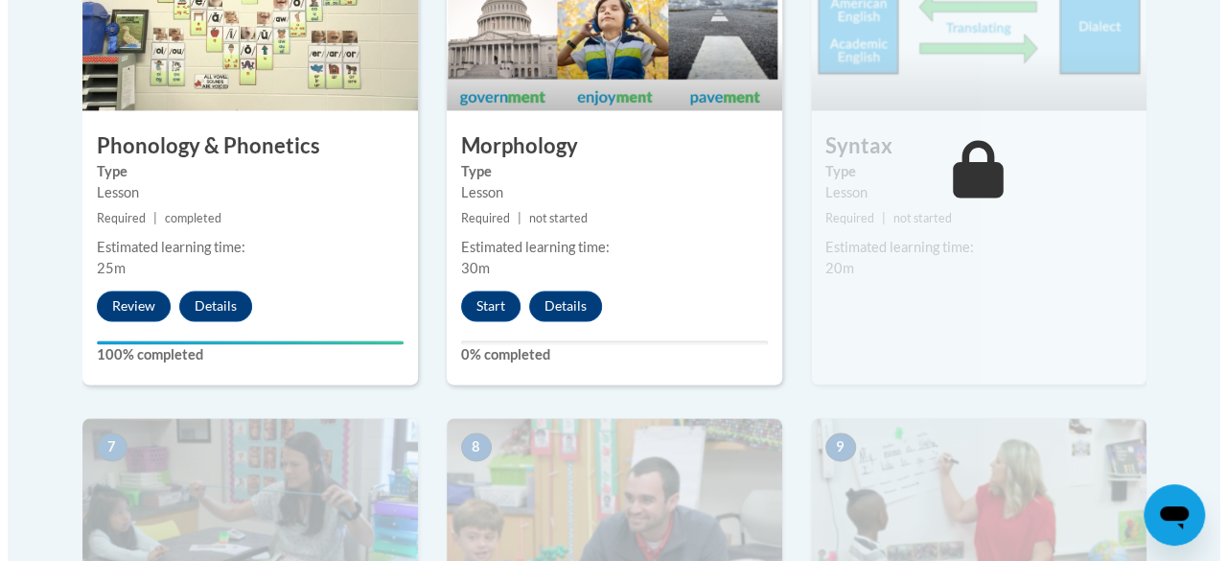
scroll to position [1358, 0]
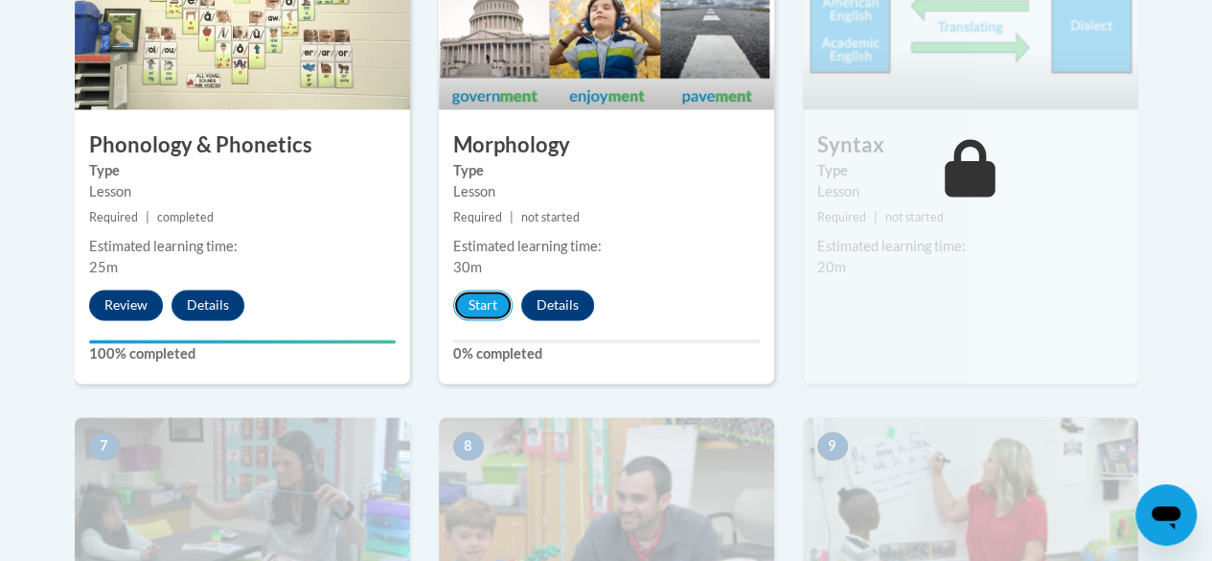
click at [475, 302] on button "Start" at bounding box center [482, 304] width 59 height 31
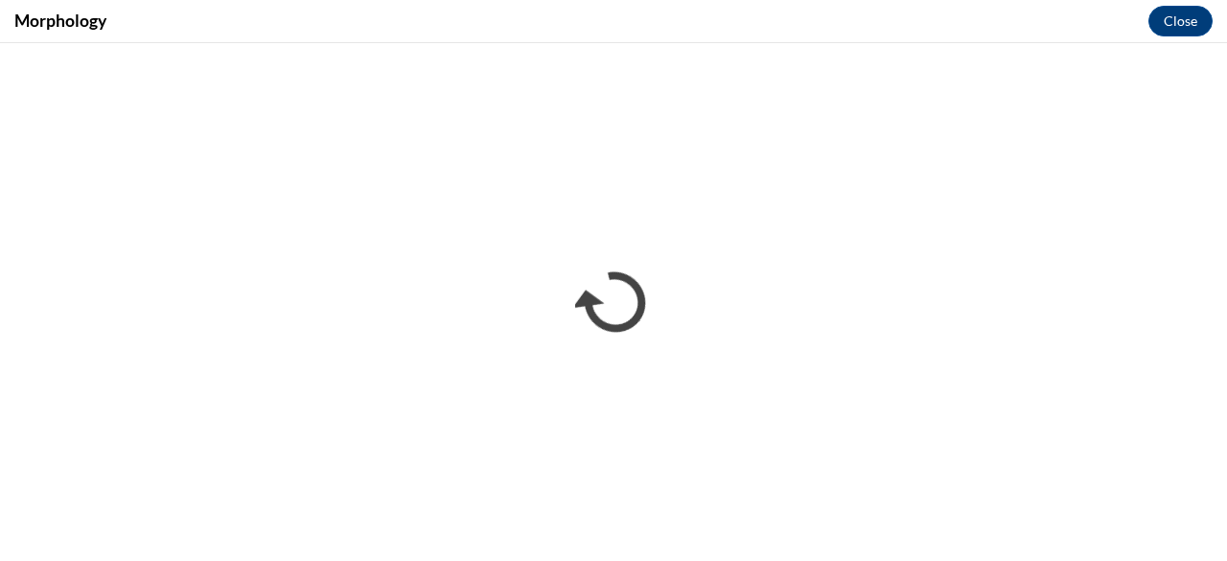
scroll to position [0, 0]
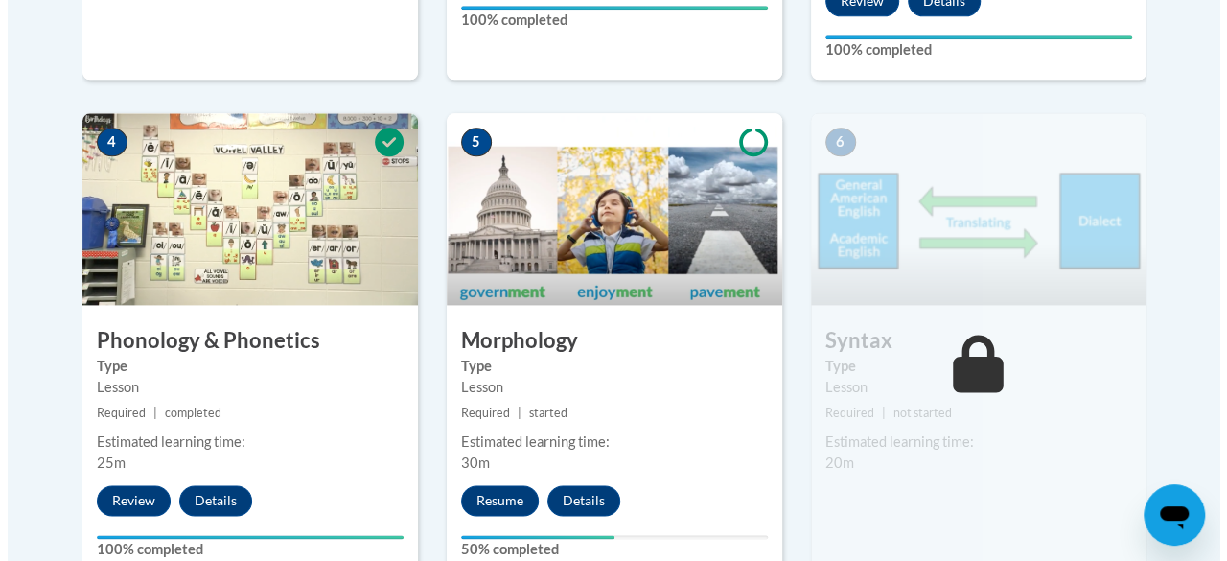
scroll to position [1180, 0]
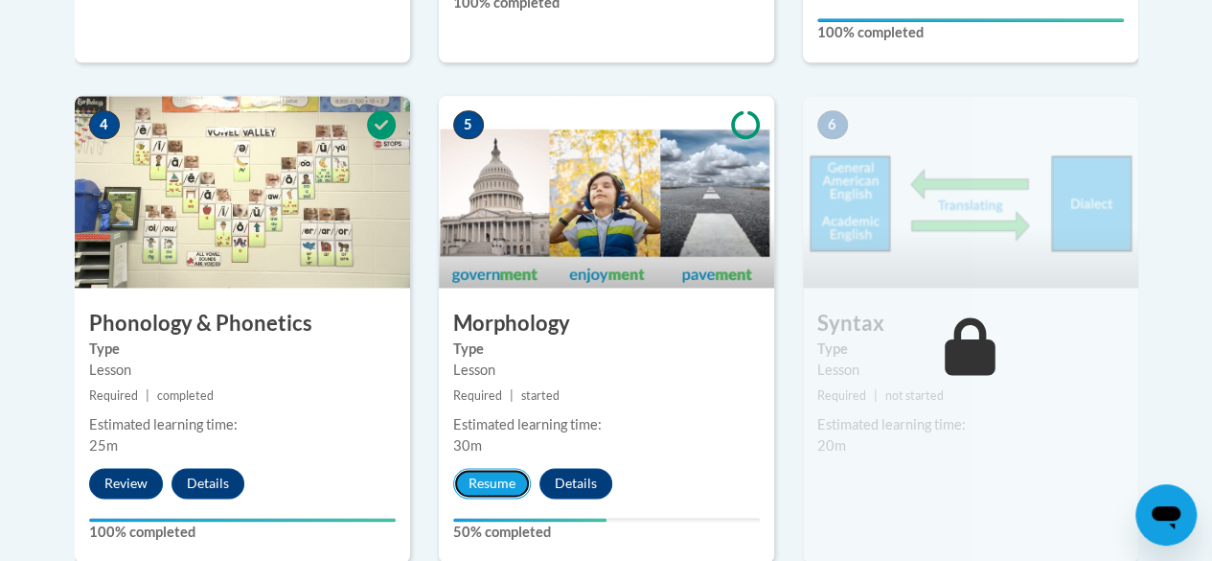
click at [485, 481] on button "Resume" at bounding box center [492, 483] width 78 height 31
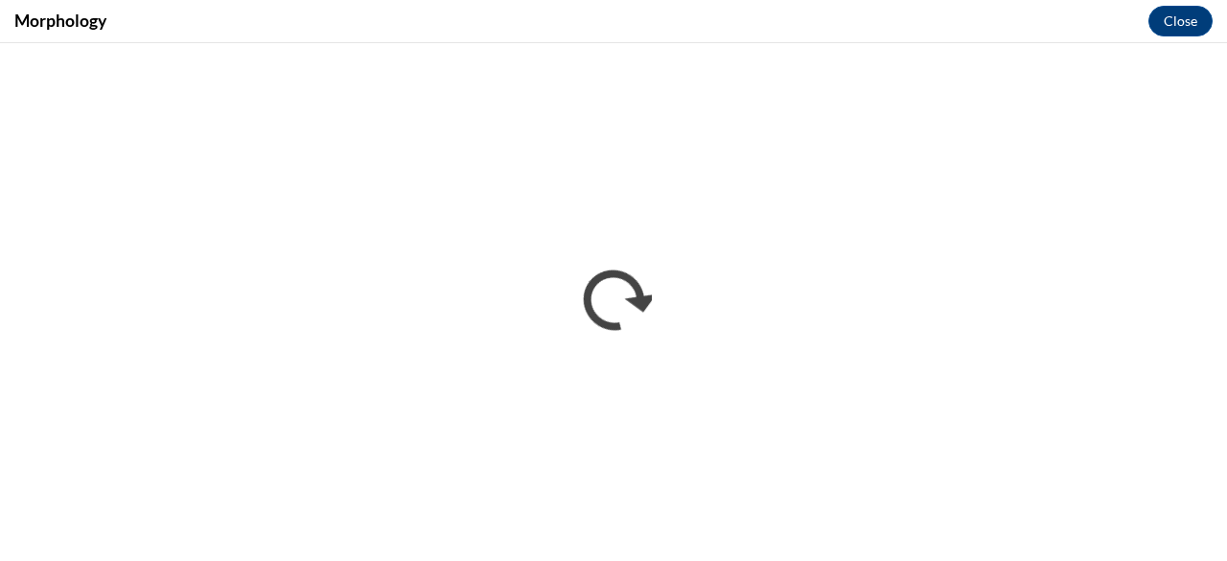
scroll to position [0, 0]
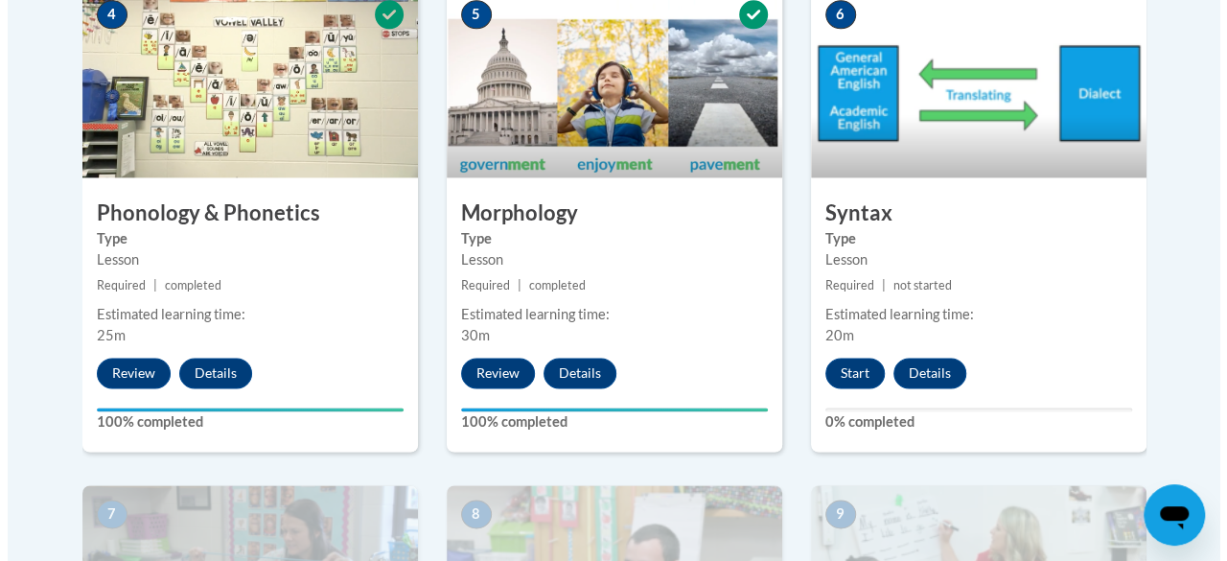
scroll to position [1293, 0]
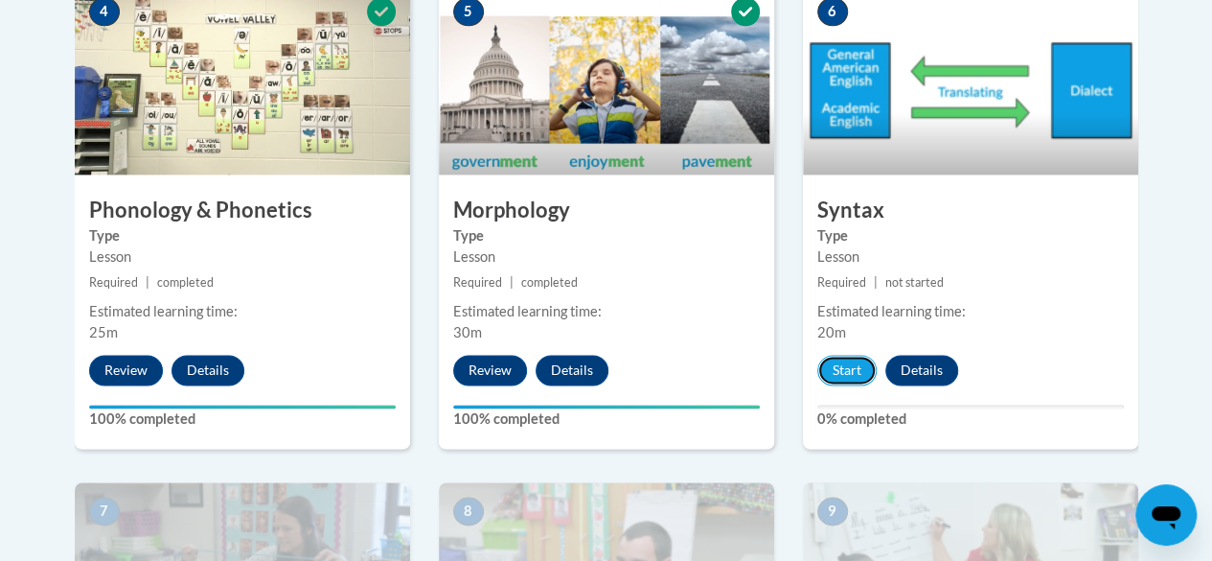
click at [844, 376] on button "Start" at bounding box center [846, 370] width 59 height 31
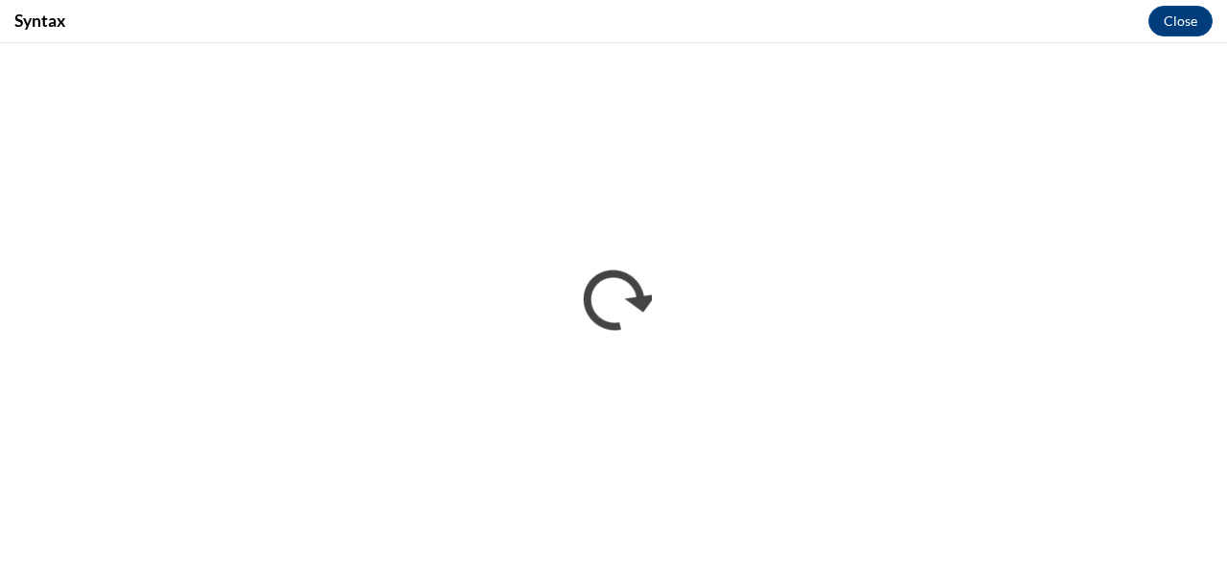
scroll to position [0, 0]
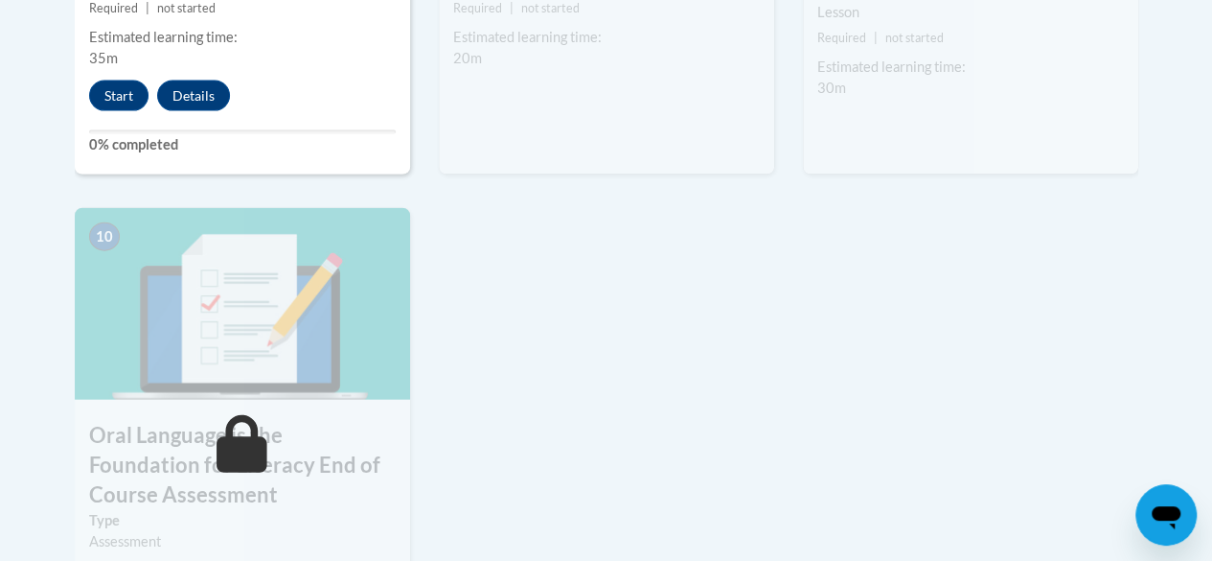
scroll to position [2065, 0]
